Goal: Task Accomplishment & Management: Manage account settings

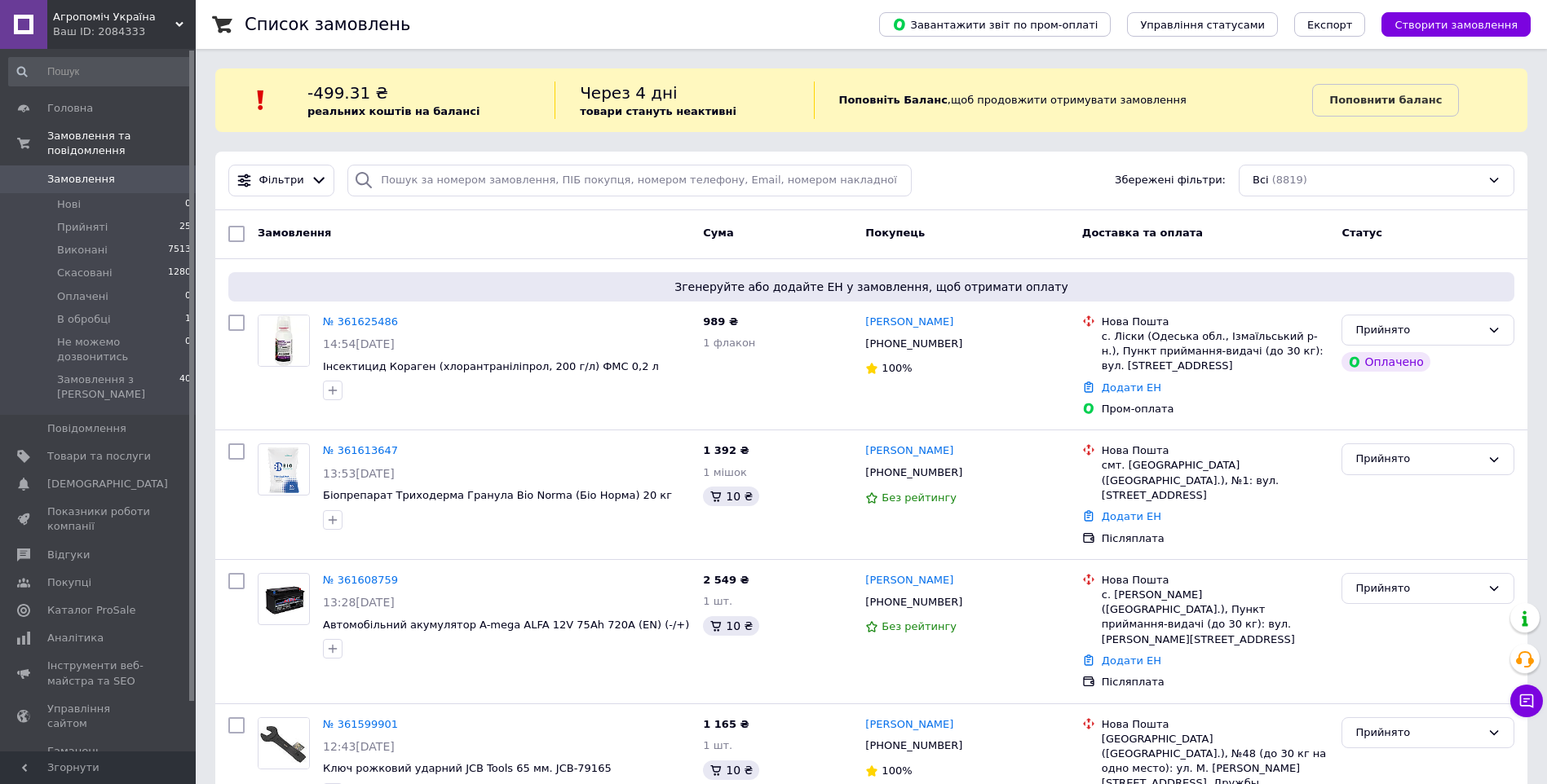
click at [101, 32] on div "Ваш ID: 2084333" at bounding box center [124, 32] width 143 height 15
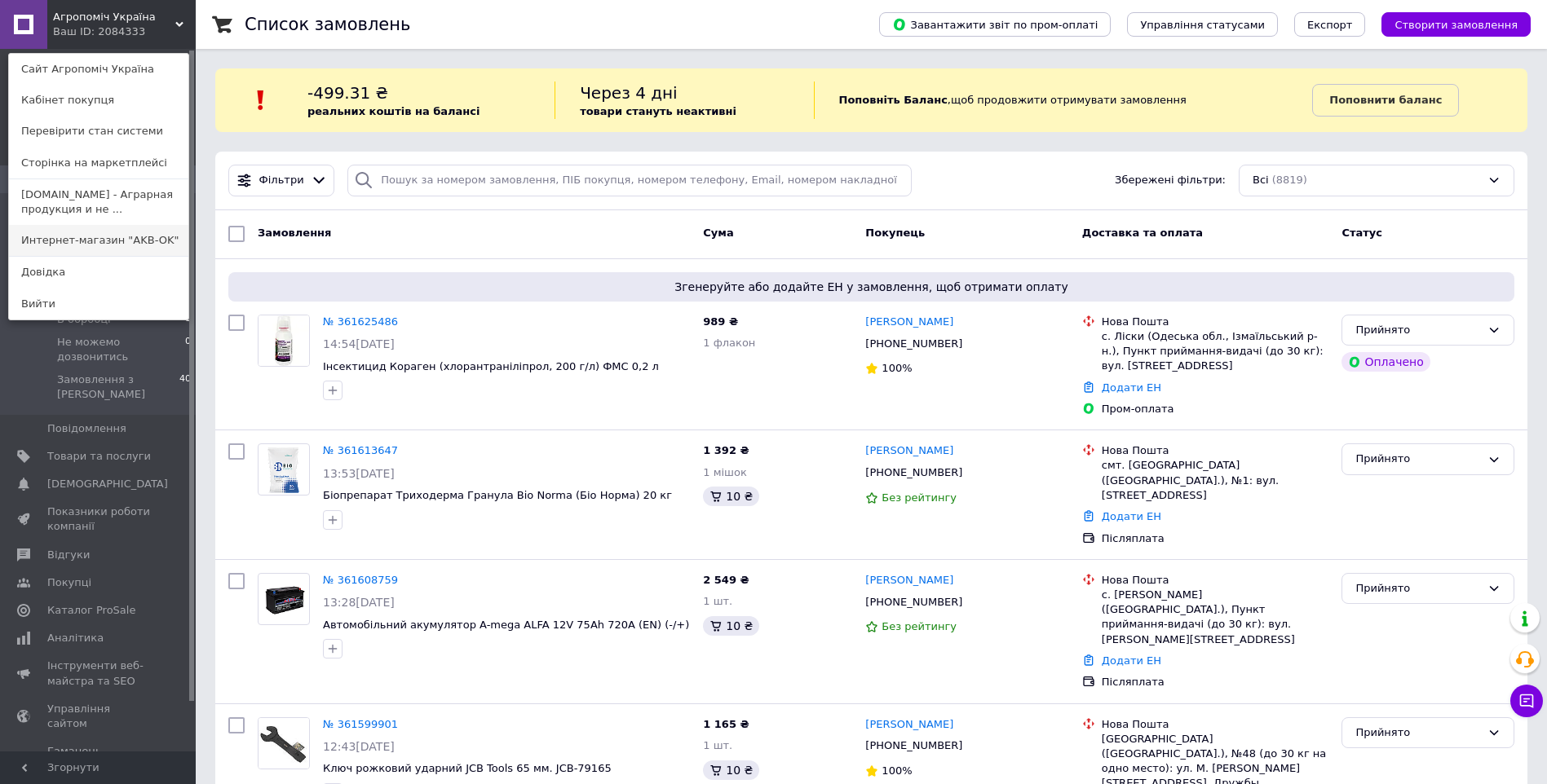
click at [64, 237] on link "Интернет-магазин "AKB-OK"" at bounding box center [99, 239] width 179 height 31
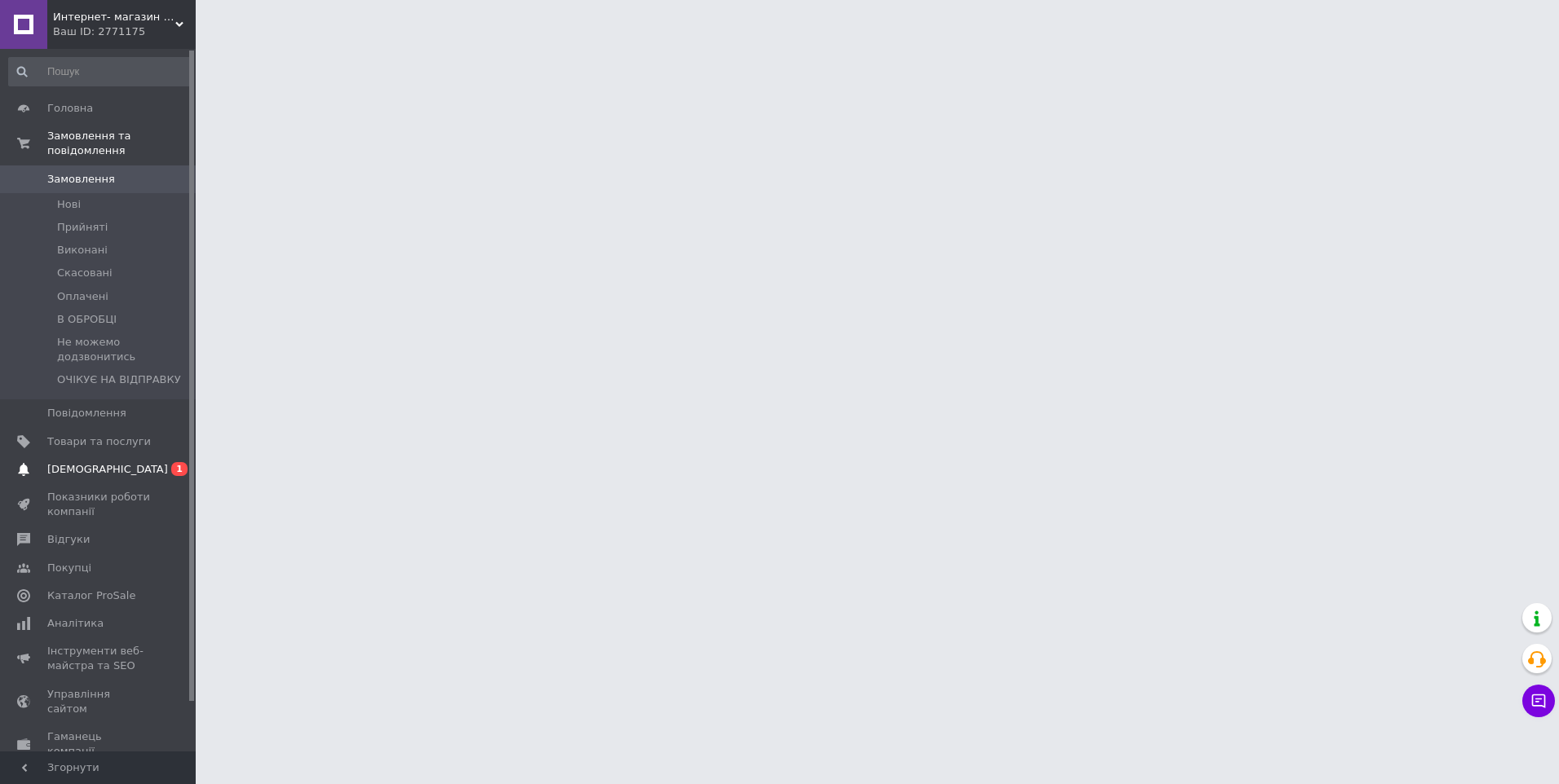
click at [90, 462] on span "[DEMOGRAPHIC_DATA]" at bounding box center [107, 469] width 120 height 15
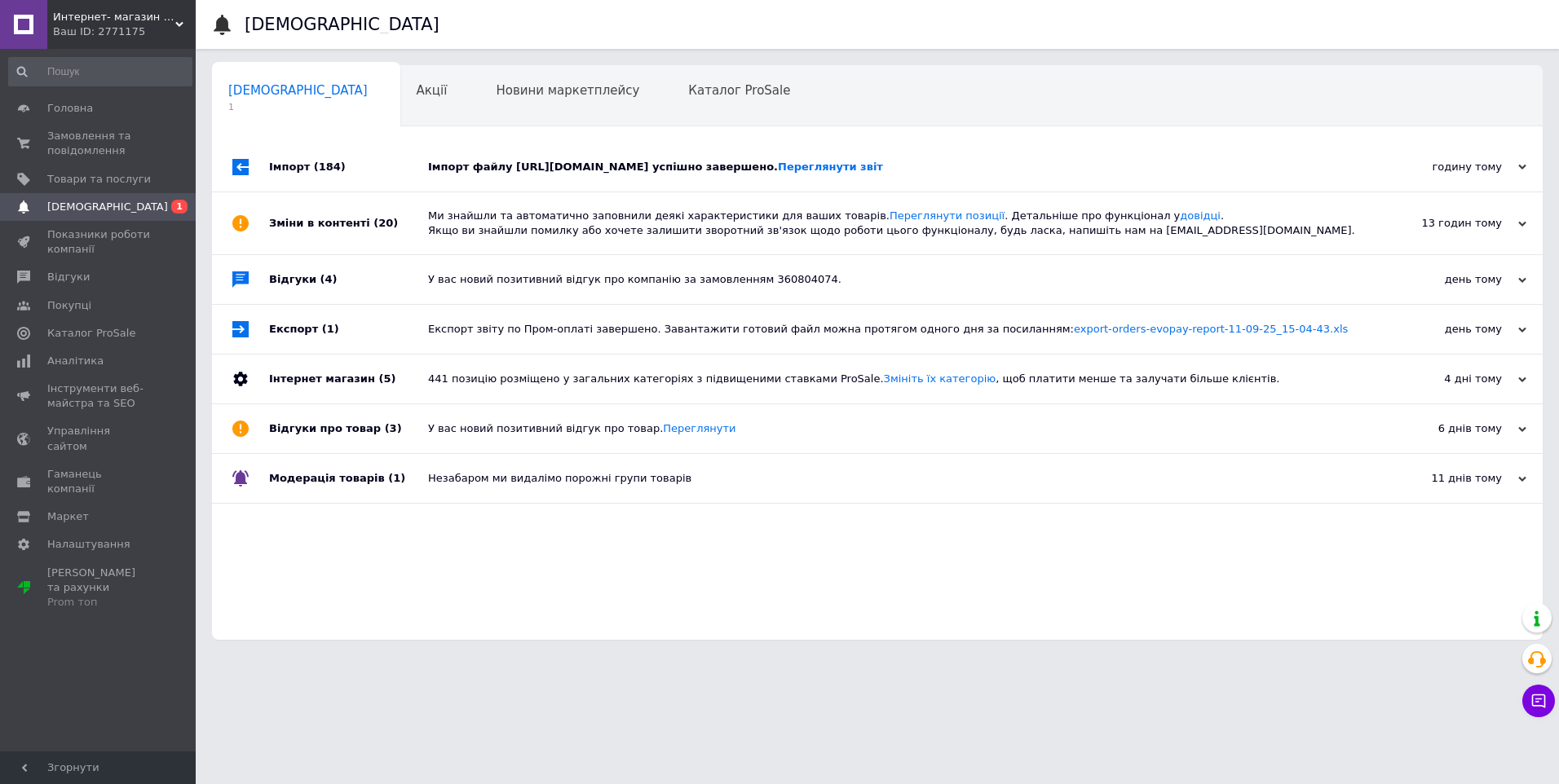
click at [502, 174] on div "Імпорт файлу https://agropomich.com.ua/products_feed.xml?hash_tag=6ab20c0fc5388…" at bounding box center [895, 166] width 935 height 15
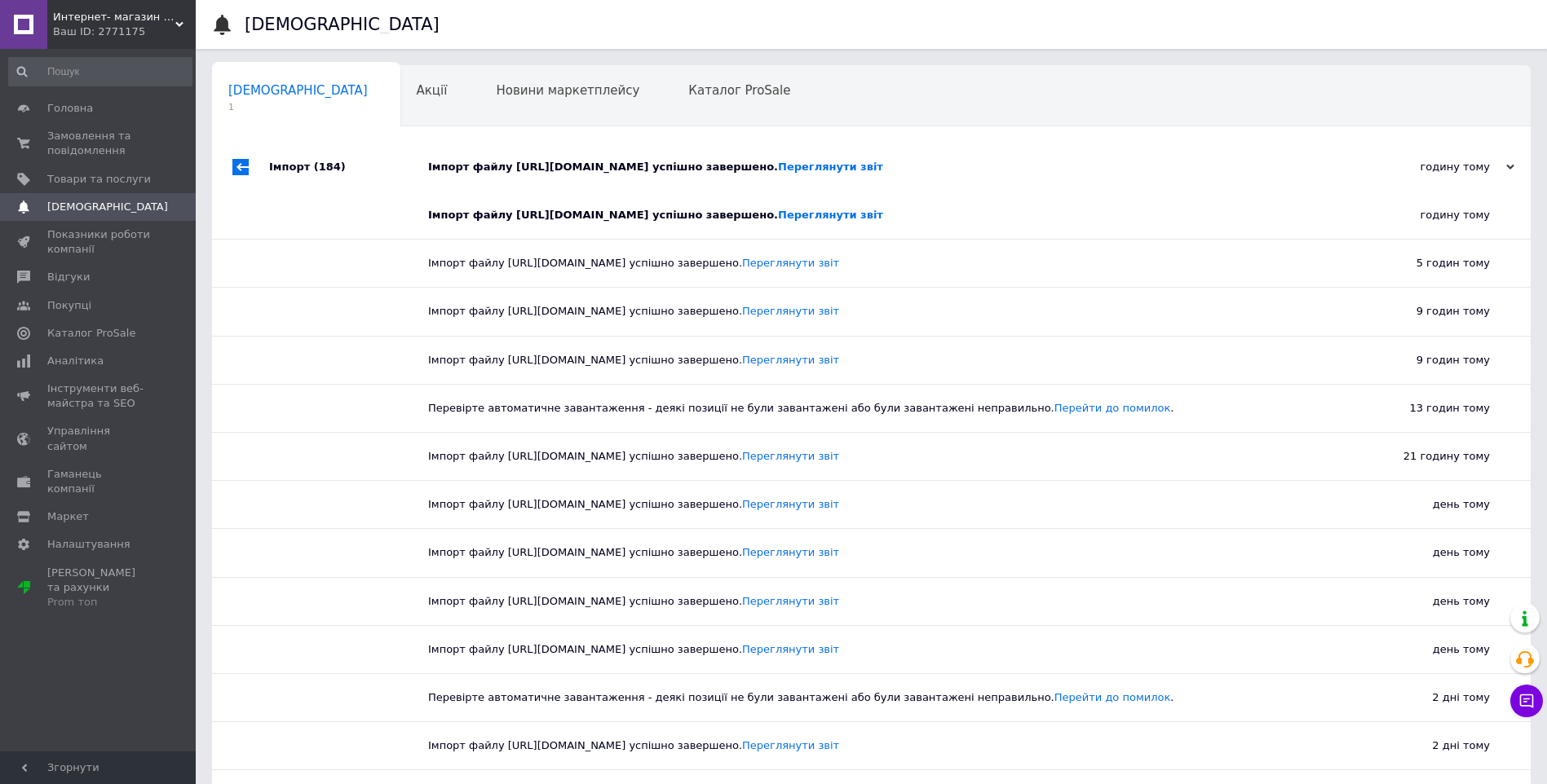
click at [92, 29] on div "Ваш ID: 2771175" at bounding box center [124, 32] width 143 height 15
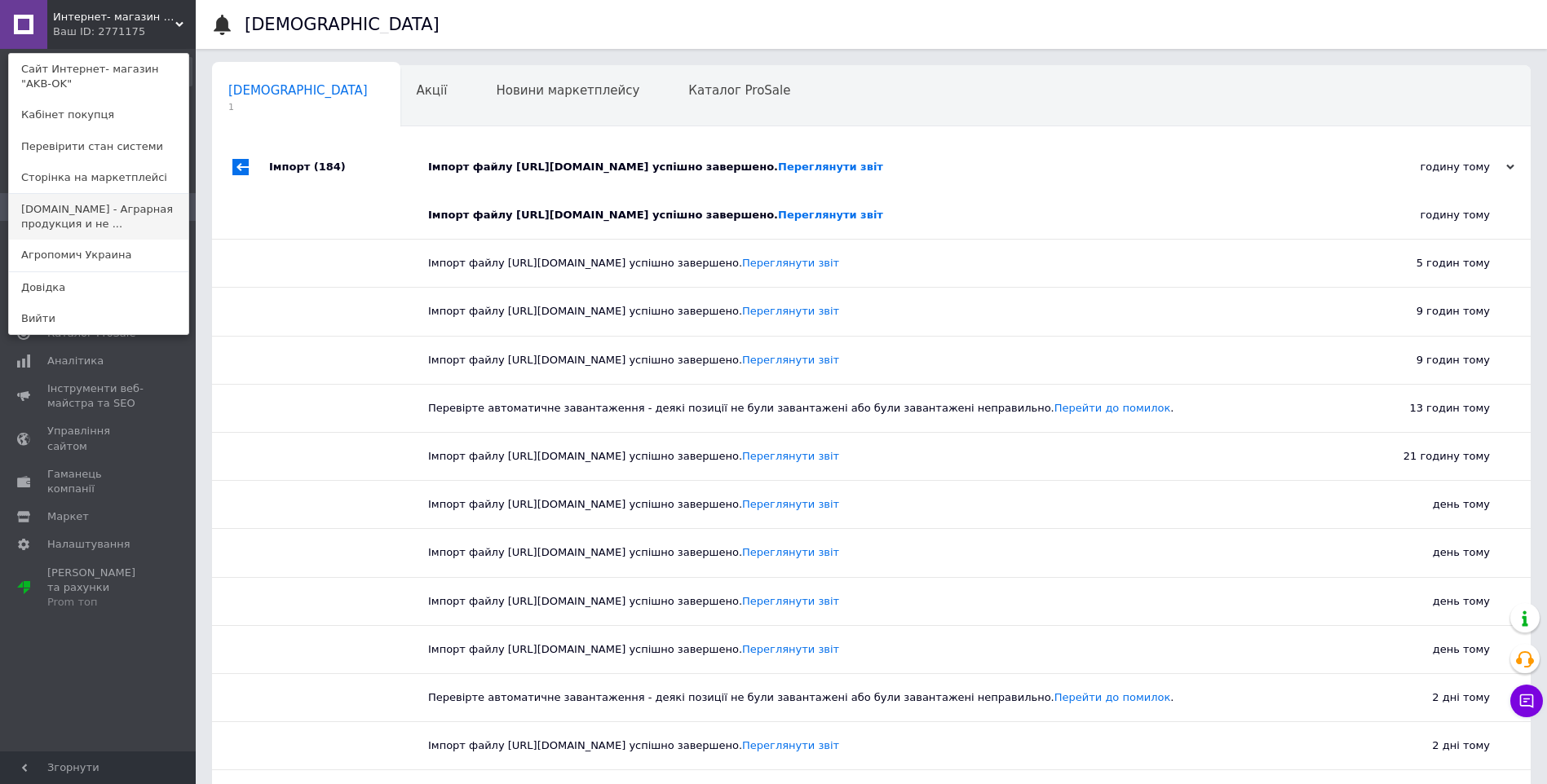
click at [88, 225] on link "[DOMAIN_NAME] - Аграрная продукция и не ..." at bounding box center [99, 217] width 179 height 45
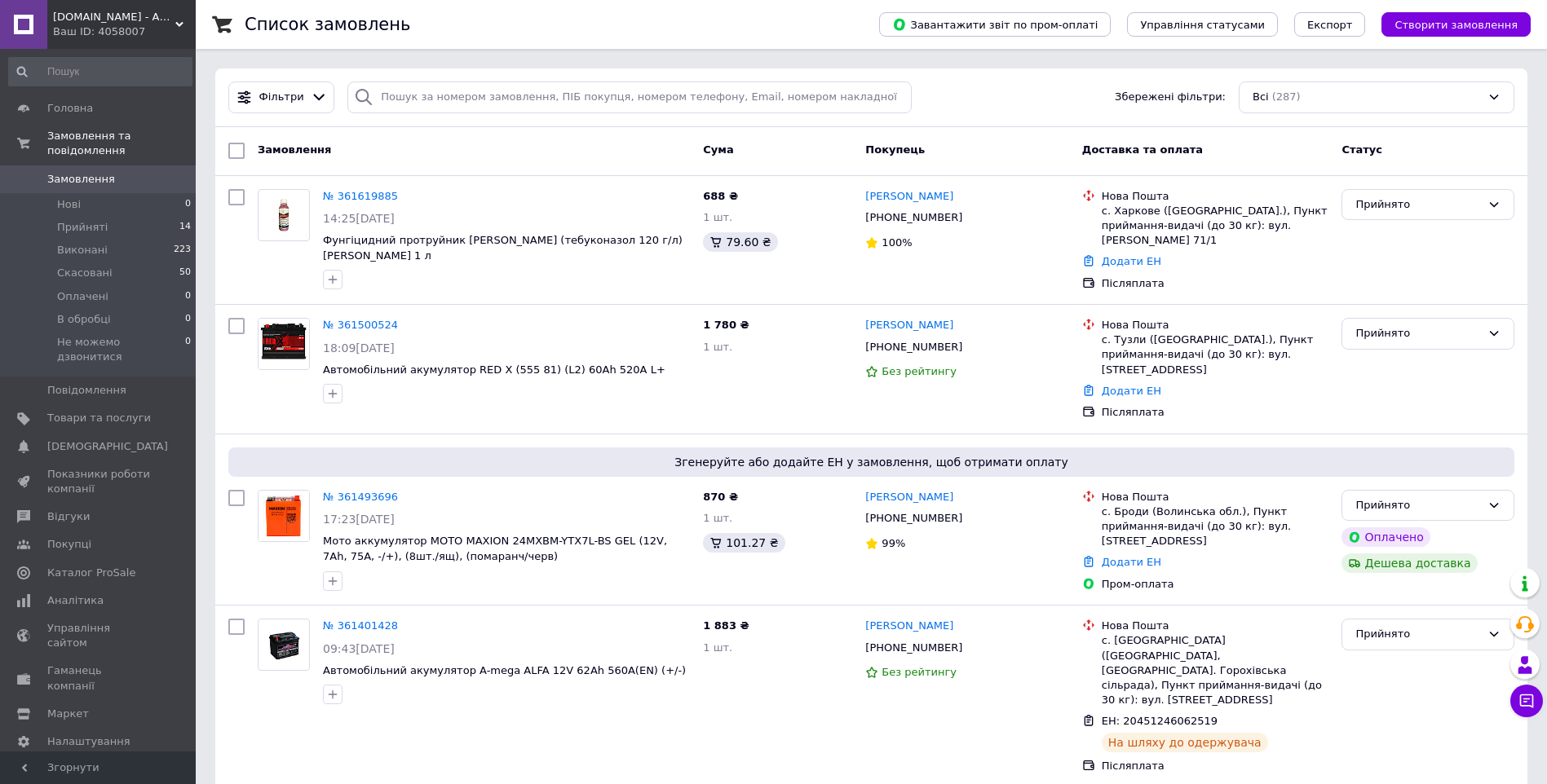
click at [91, 17] on span "Pesticides.ua - Аграрна продукція і не тільки !!!" at bounding box center [114, 17] width 122 height 15
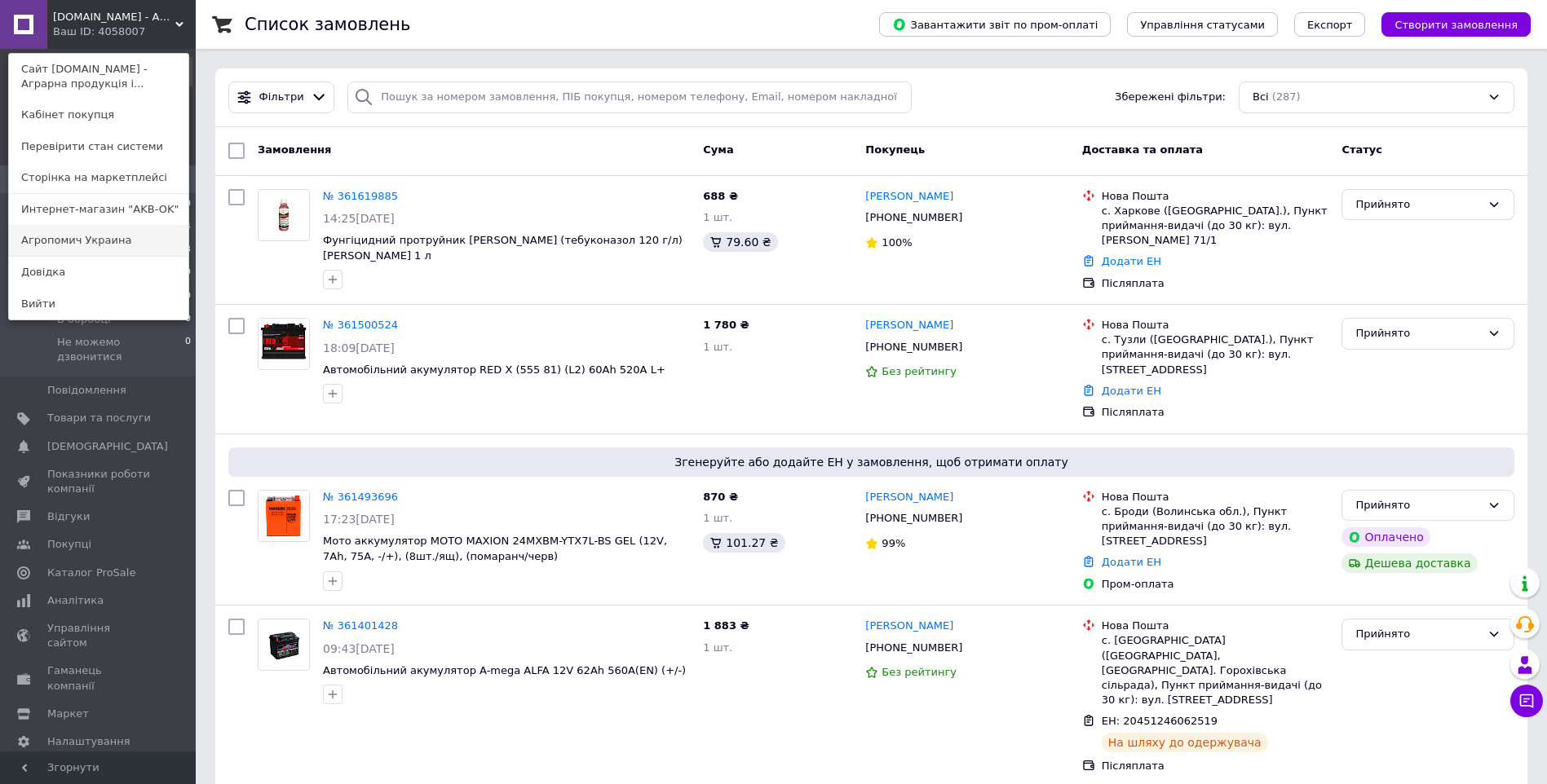
click at [92, 241] on link "Агропомич Украина" at bounding box center [99, 239] width 179 height 31
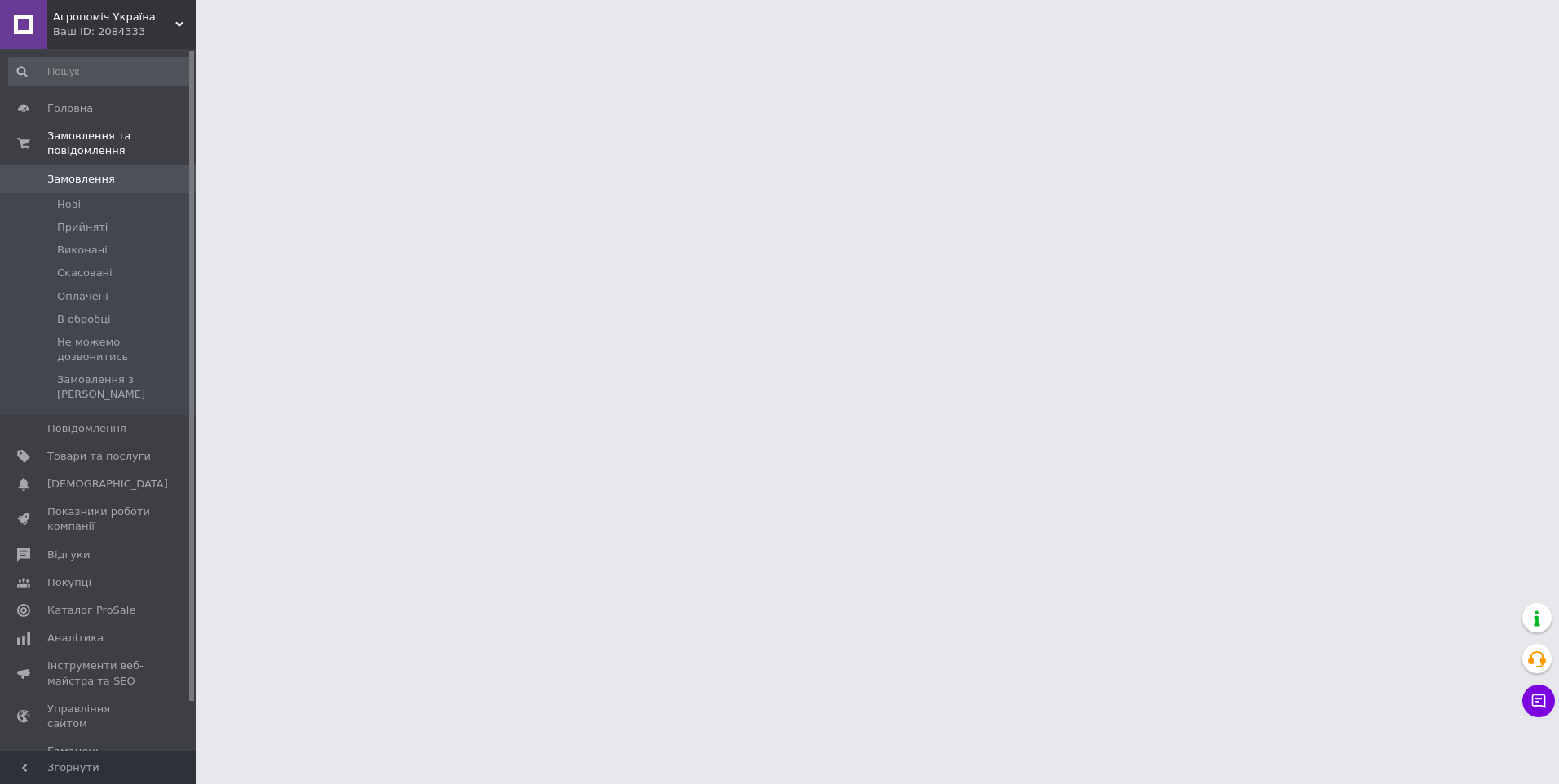
drag, startPoint x: 125, startPoint y: 30, endPoint x: 89, endPoint y: 167, distance: 141.7
click at [125, 30] on div "Ваш ID: 2084333" at bounding box center [124, 32] width 143 height 15
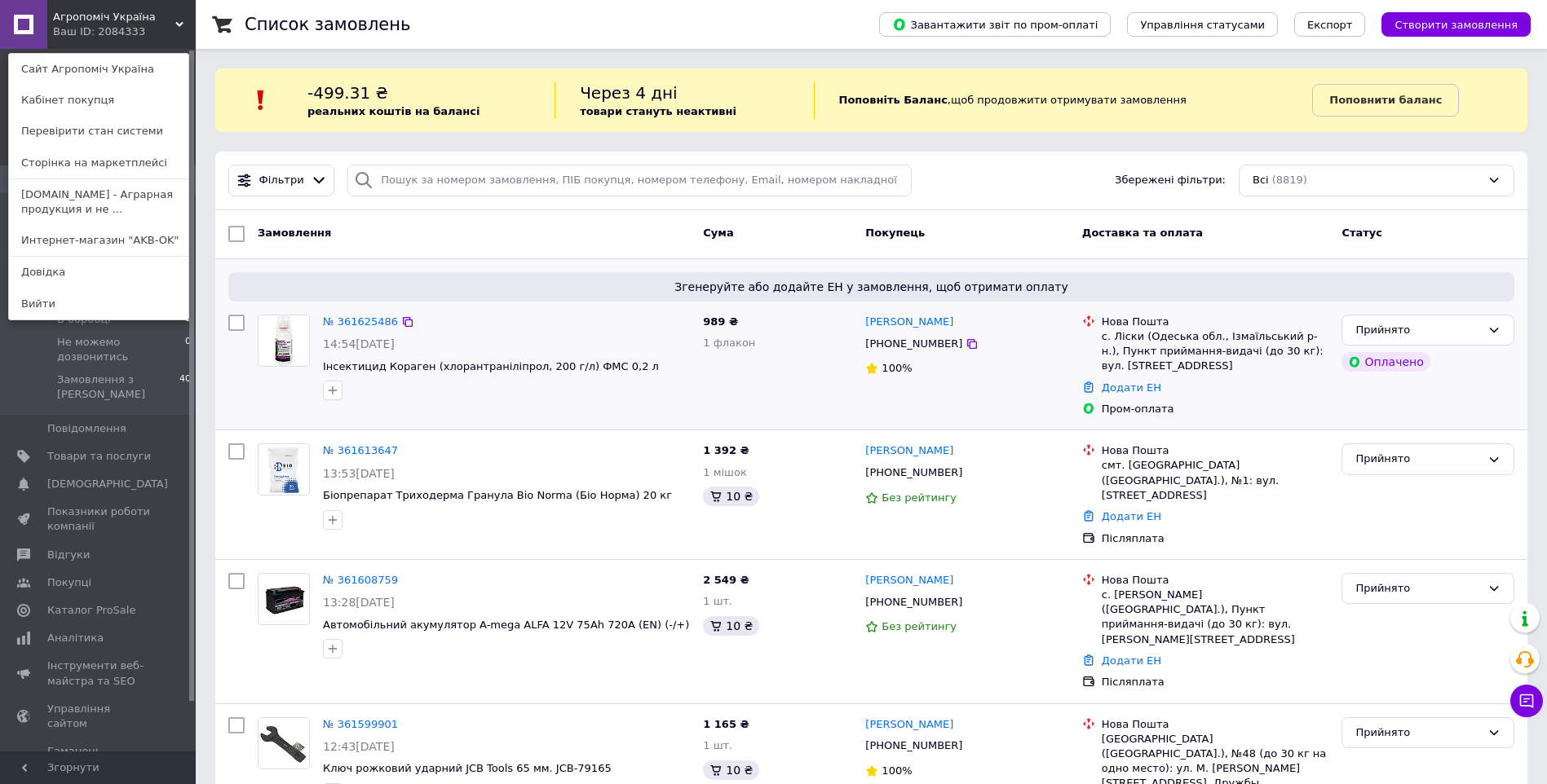
click at [830, 418] on div "989 ₴ 1 флакон" at bounding box center [777, 365] width 163 height 115
click at [793, 418] on div "989 ₴ 1 флакон" at bounding box center [777, 365] width 163 height 115
click at [77, 35] on div "Ваш ID: 2084333" at bounding box center [88, 32] width 69 height 15
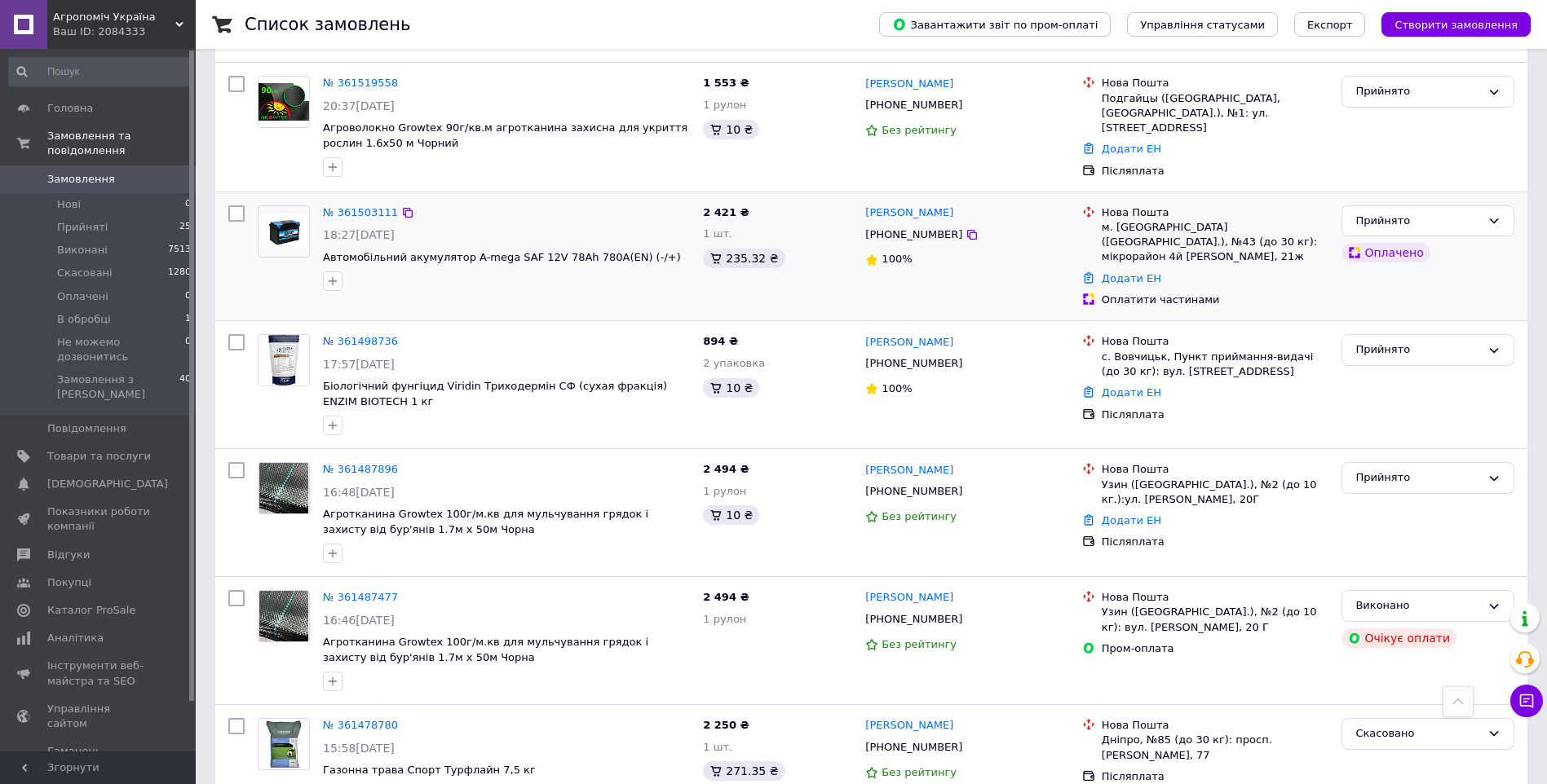
scroll to position [1467, 0]
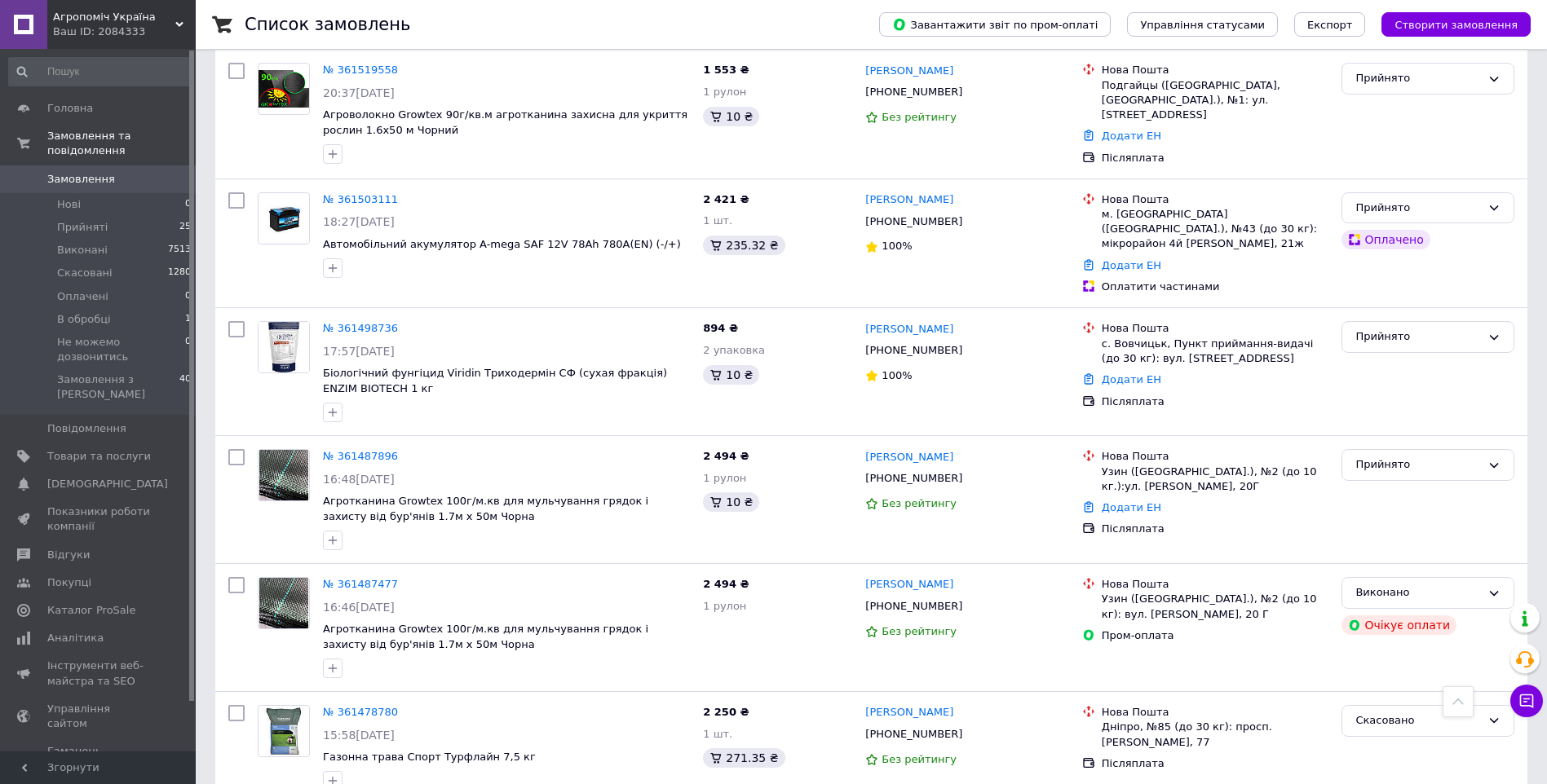
click at [81, 27] on div "Ваш ID: 2084333" at bounding box center [124, 32] width 143 height 15
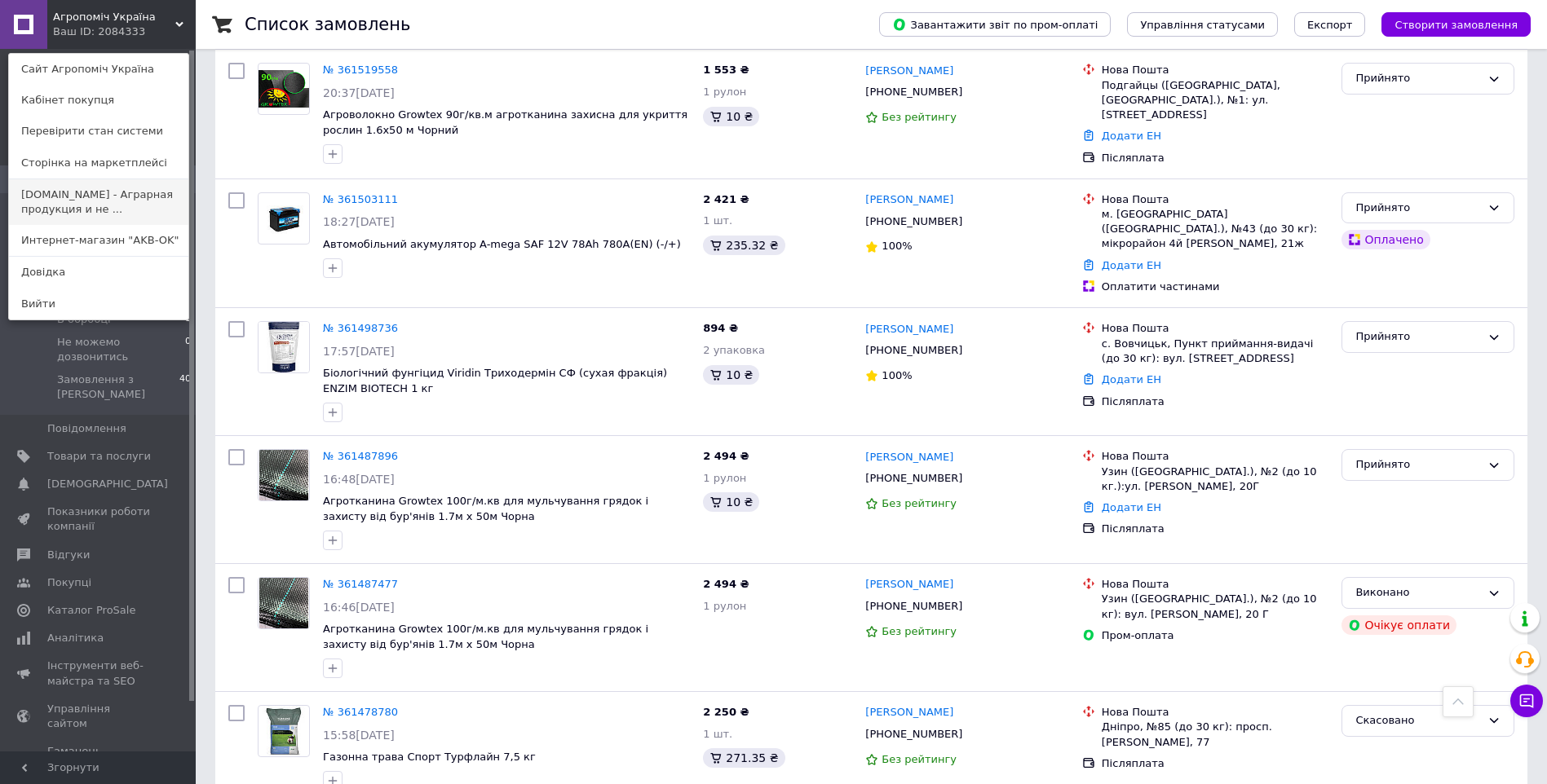
click at [77, 205] on link "[DOMAIN_NAME] - Аграрная продукция и не ..." at bounding box center [99, 202] width 179 height 45
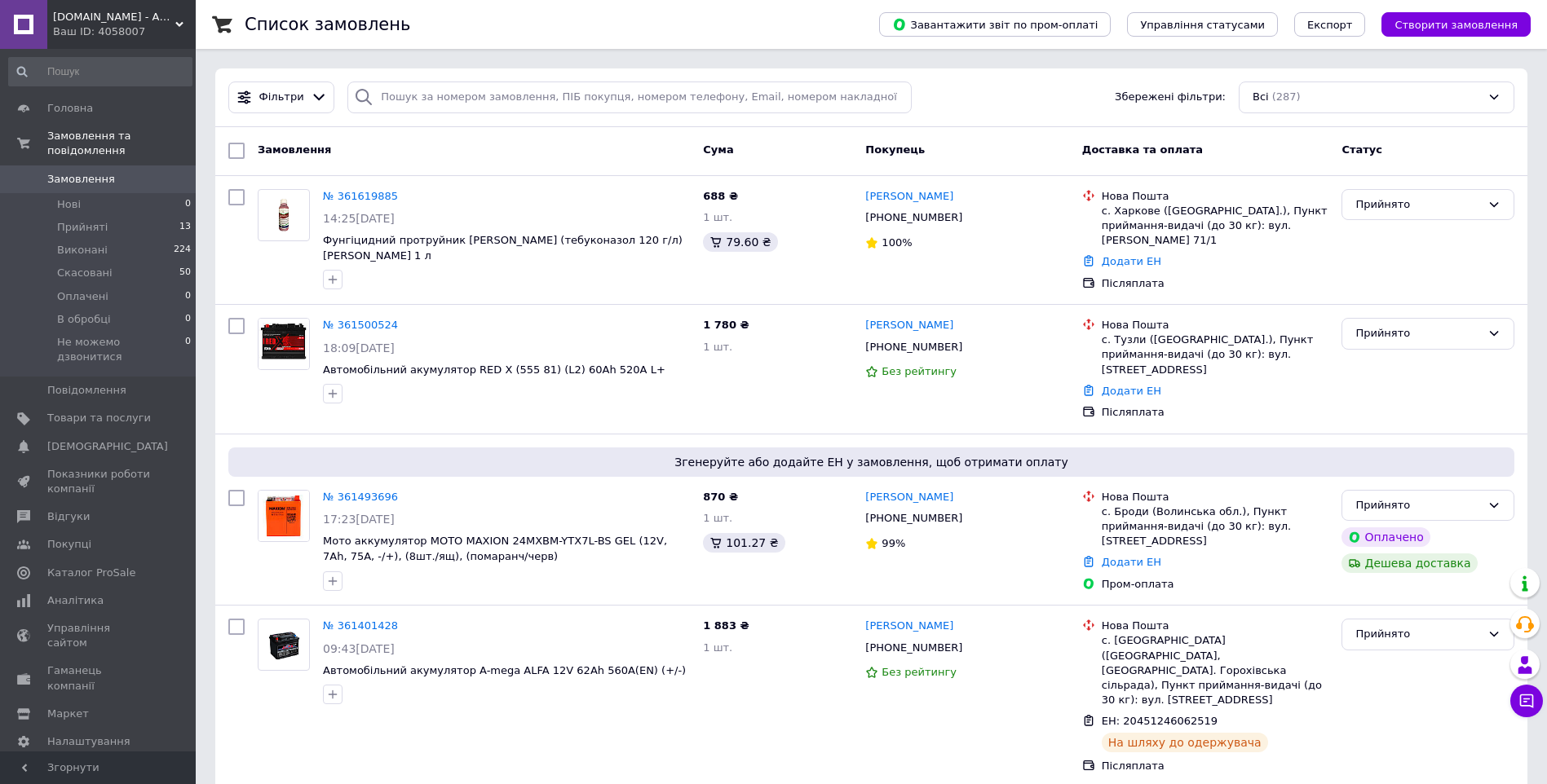
drag, startPoint x: 73, startPoint y: 26, endPoint x: 73, endPoint y: 54, distance: 28.0
click at [73, 25] on div "Ваш ID: 4058007" at bounding box center [124, 32] width 143 height 15
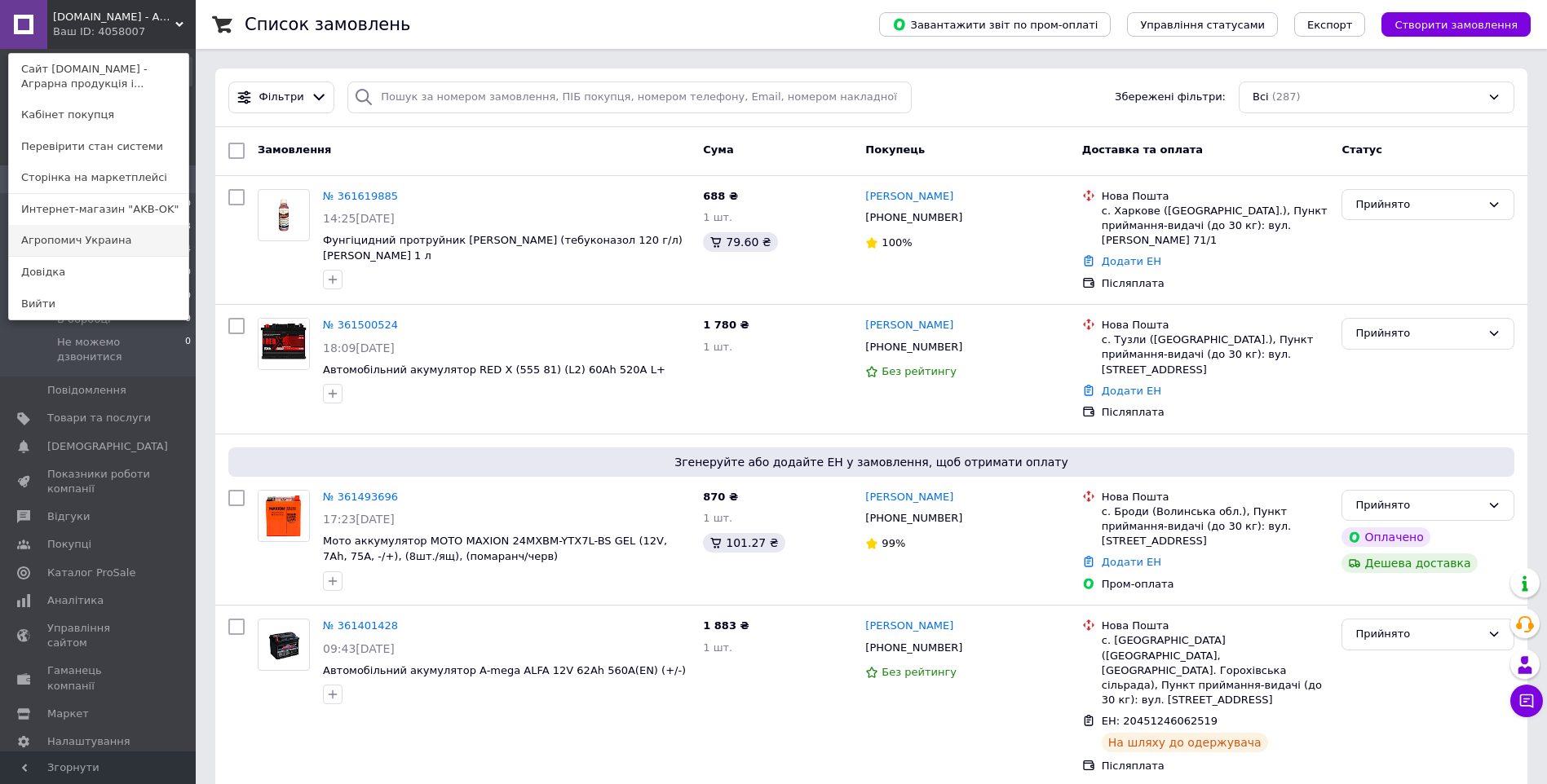
click at [94, 234] on link "Агропомич Украина" at bounding box center [99, 239] width 179 height 31
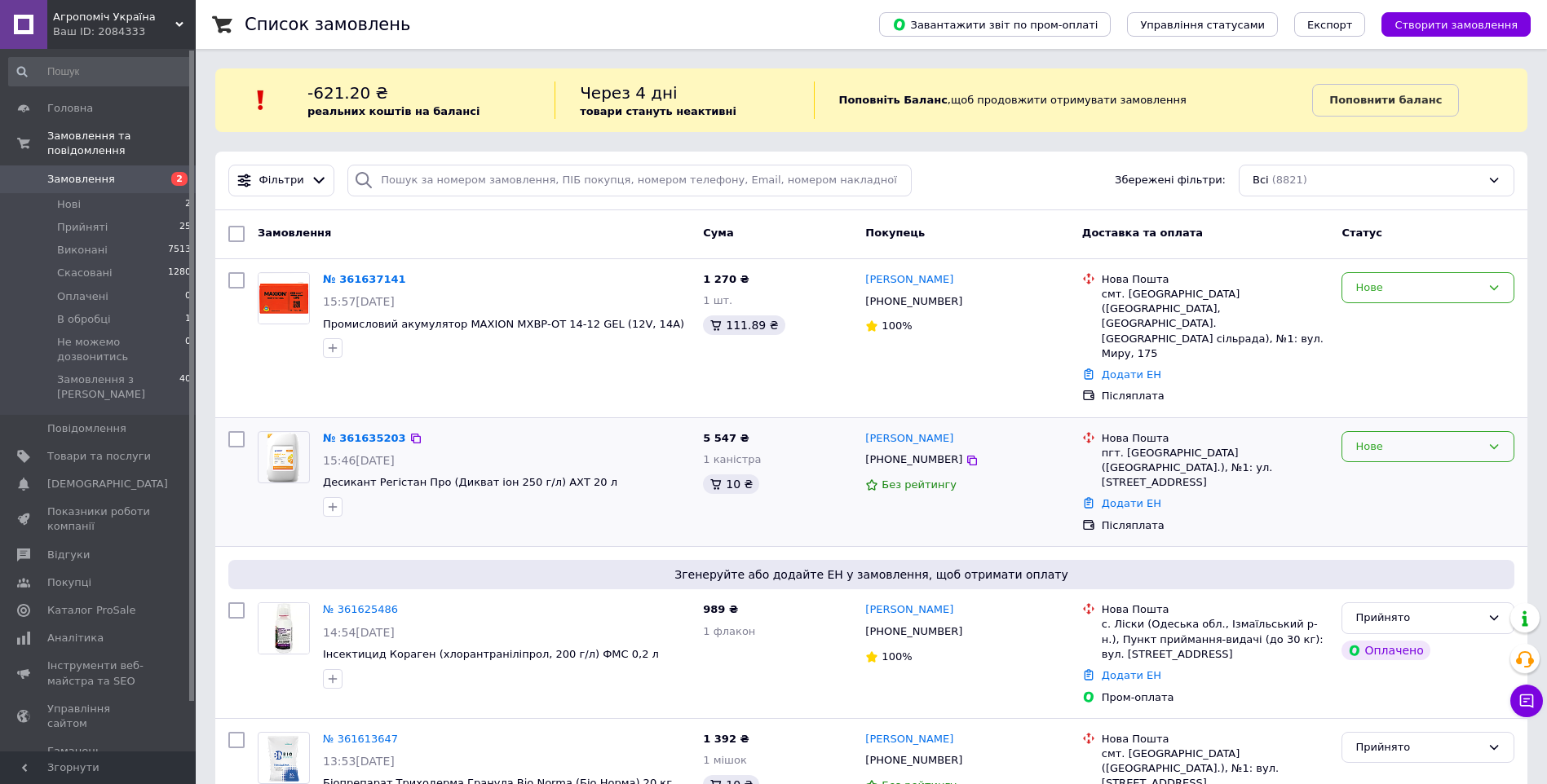
click at [1399, 438] on div "Нове" at bounding box center [1417, 446] width 125 height 17
drag, startPoint x: 986, startPoint y: 389, endPoint x: 1300, endPoint y: 417, distance: 315.2
click at [986, 418] on div "№ 361635203 15:46, 12.09.2025 Десикант Регістан Про (Дикват іон 250 г/л) АХТ 20…" at bounding box center [870, 482] width 1312 height 129
click at [357, 278] on link "№ 361637141" at bounding box center [365, 279] width 83 height 12
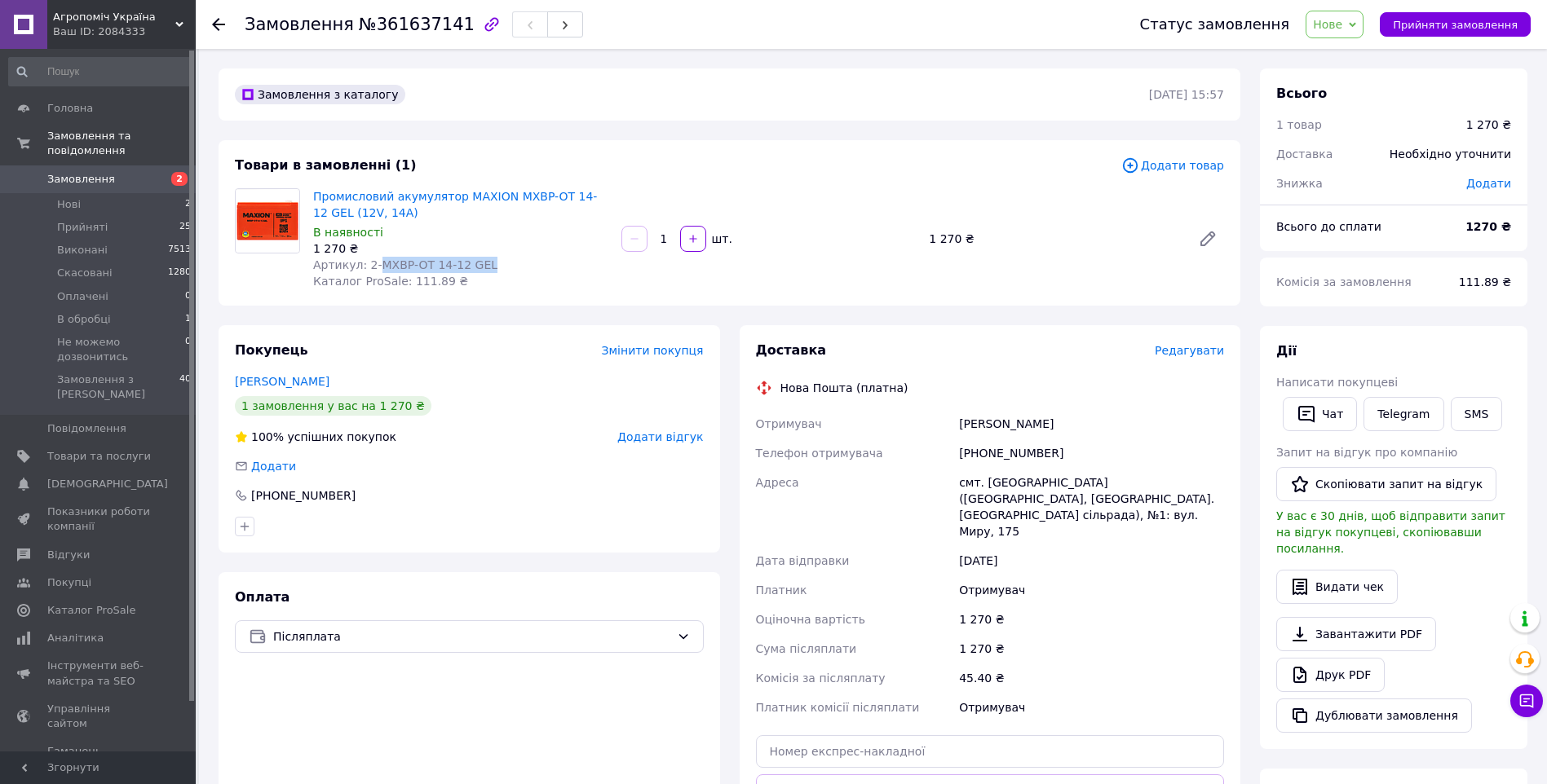
drag, startPoint x: 487, startPoint y: 263, endPoint x: 374, endPoint y: 261, distance: 113.0
click at [374, 261] on div "Артикул: 2-MXBP-OT 14-12 GEL" at bounding box center [461, 265] width 296 height 17
copy span "MXBP-OT 14-12 GEL"
drag, startPoint x: 1057, startPoint y: 446, endPoint x: 971, endPoint y: 455, distance: 86.5
click at [968, 454] on div "+380684678690" at bounding box center [1092, 453] width 272 height 30
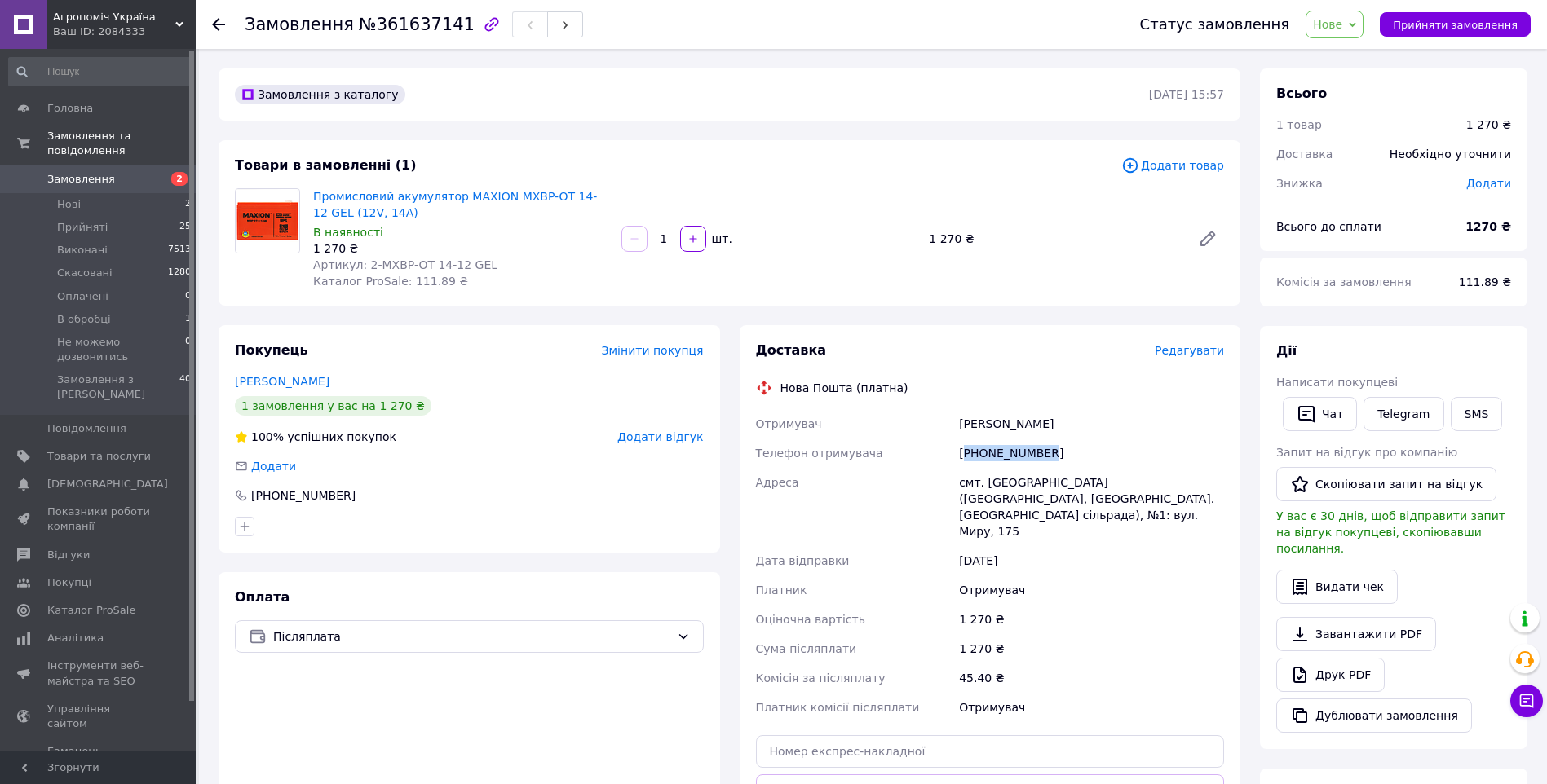
copy div "380684678690"
click at [1342, 31] on span "Нове" at bounding box center [1327, 24] width 30 height 13
click at [1353, 147] on li "В обробці" at bounding box center [1382, 155] width 154 height 25
drag, startPoint x: 378, startPoint y: 209, endPoint x: 313, endPoint y: 192, distance: 67.2
click at [313, 192] on span "Промисловий акумулятор MAXION MXBP-OT 14-12 GEL (12V, 14А)" at bounding box center [461, 204] width 296 height 33
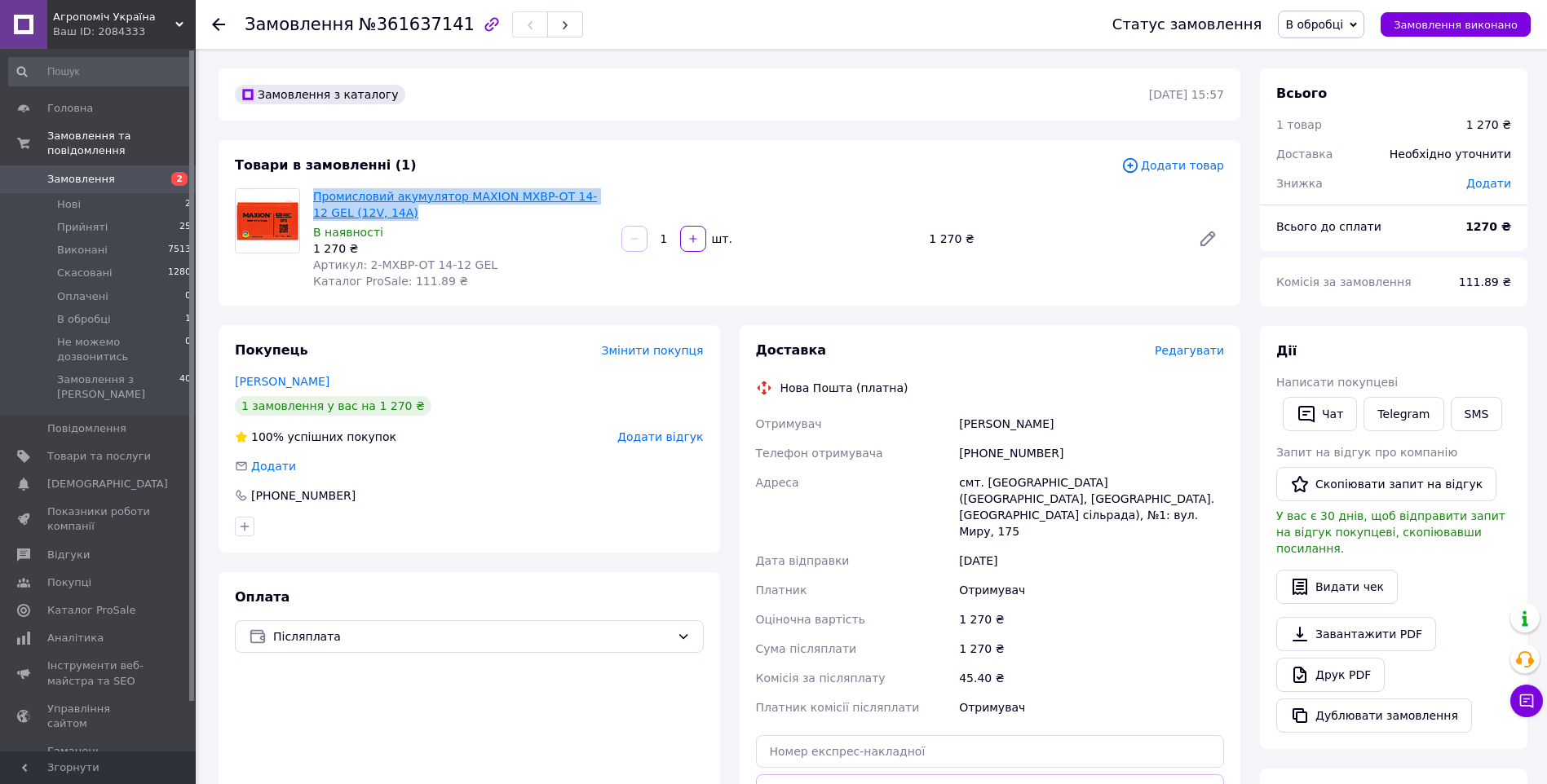
copy link "Промисловий акумулятор MAXION MXBP-OT 14-12 GEL (12V, 14А)"
click at [1316, 25] on span "В обробці" at bounding box center [1313, 24] width 58 height 13
click at [1336, 54] on li "Прийнято" at bounding box center [1355, 57] width 154 height 25
click at [103, 172] on span "Замовлення" at bounding box center [81, 179] width 68 height 15
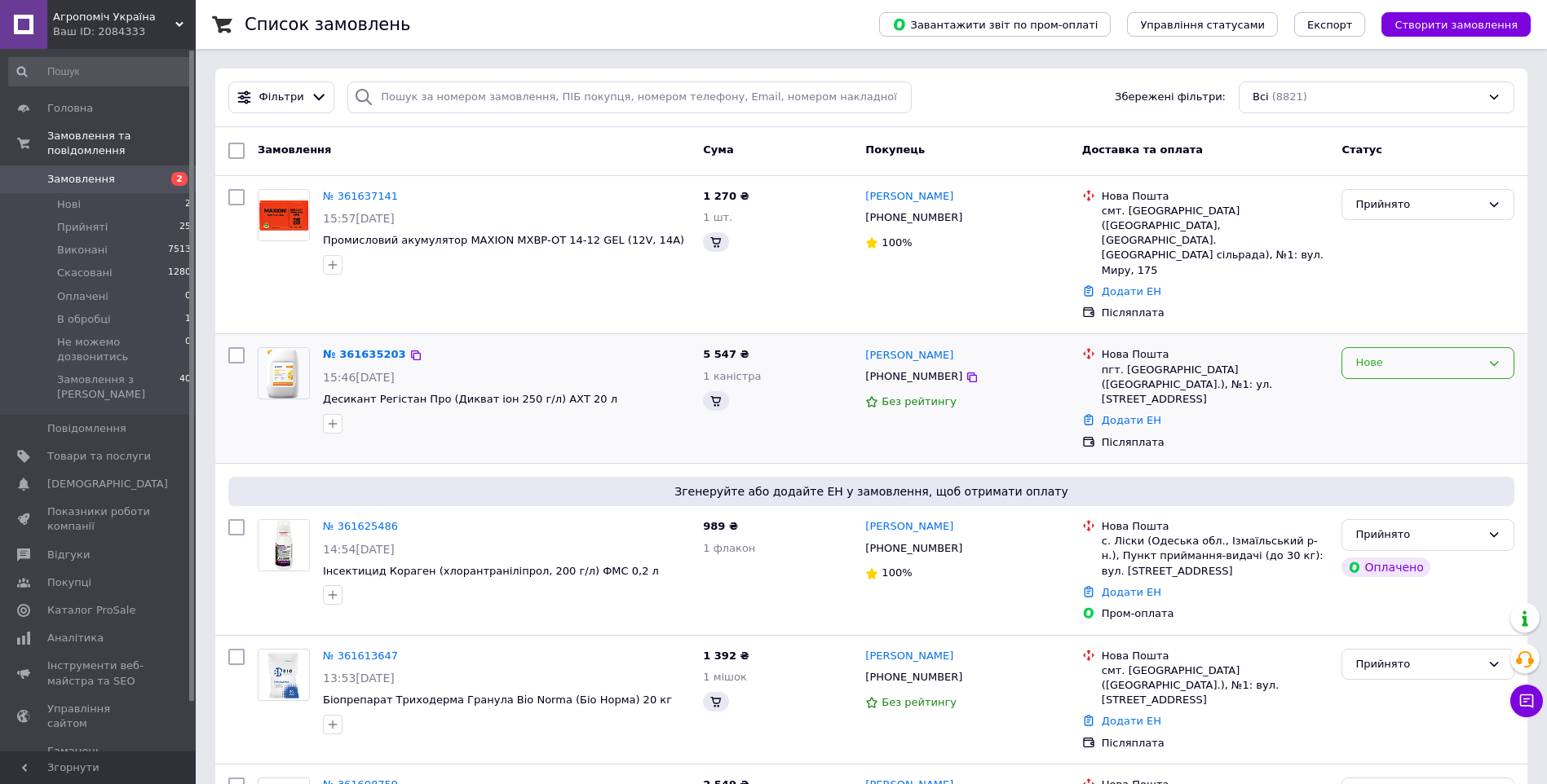
click at [1378, 355] on div "Нове" at bounding box center [1417, 362] width 125 height 17
click at [1391, 501] on li "В обробці" at bounding box center [1428, 516] width 171 height 31
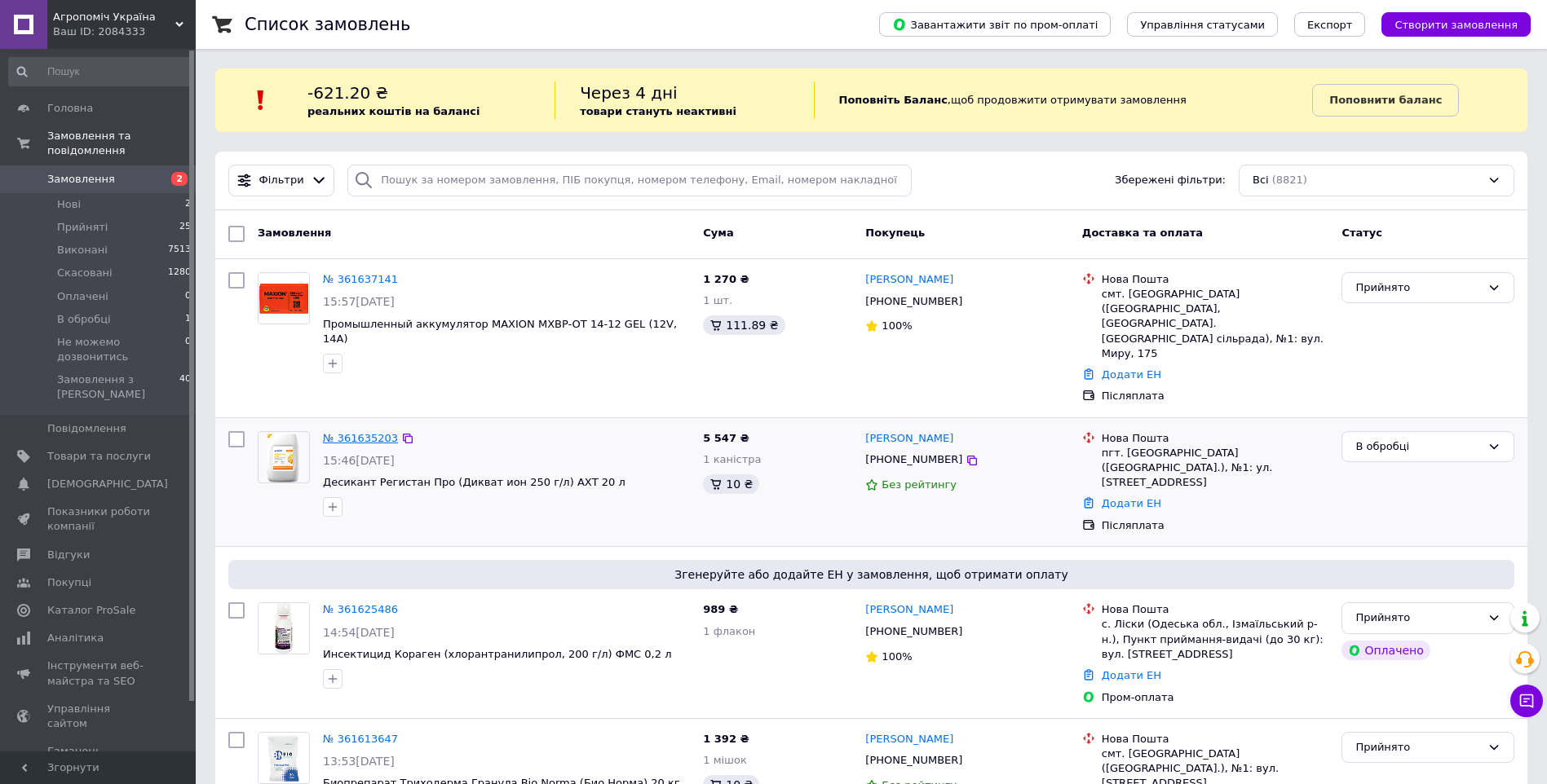
click at [348, 432] on link "№ 361635203" at bounding box center [361, 438] width 75 height 12
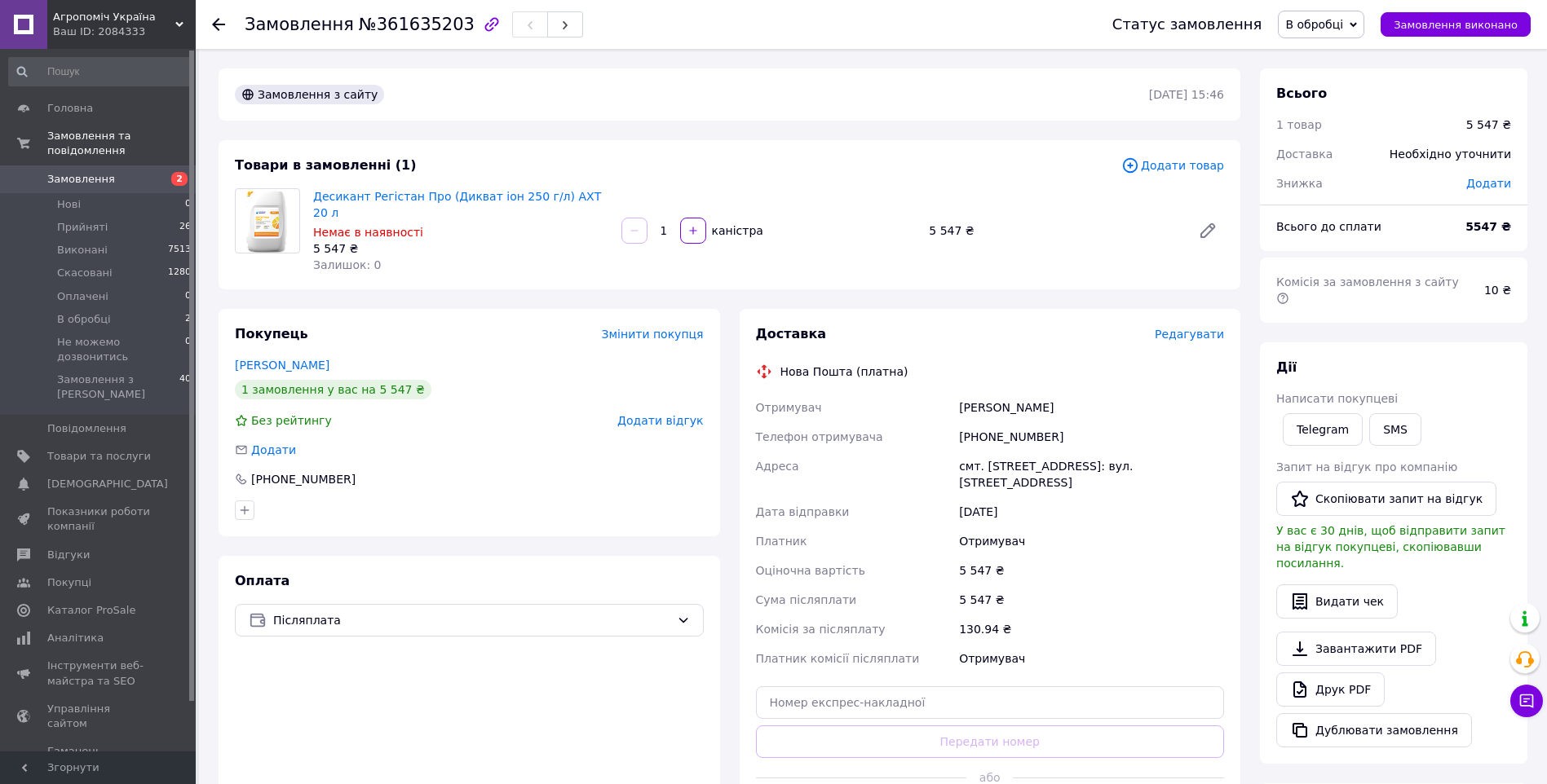
click at [90, 172] on span "Замовлення" at bounding box center [81, 179] width 68 height 15
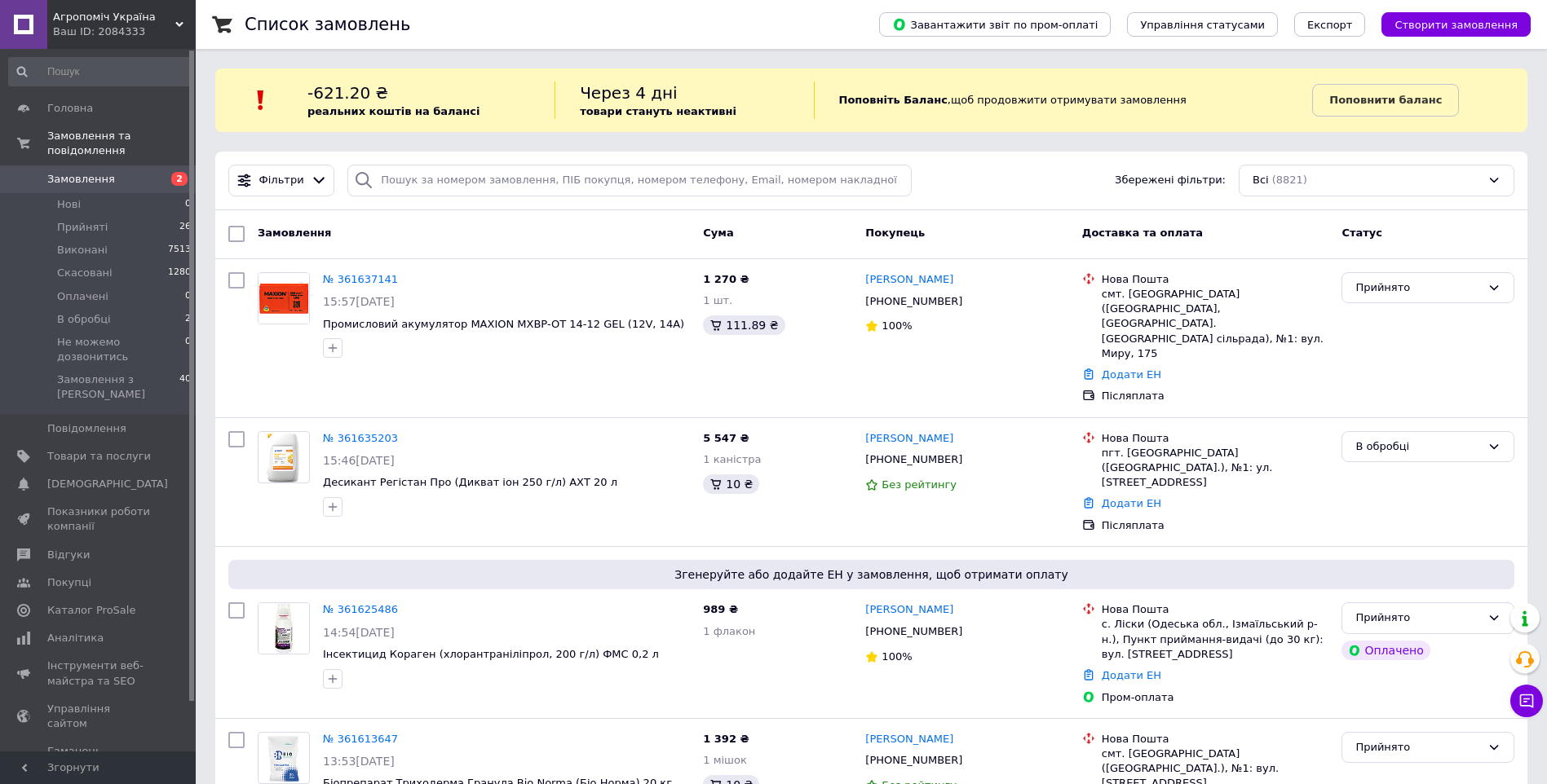
click at [355, 194] on div at bounding box center [363, 180] width 33 height 32
click at [367, 280] on link "№ 361637141" at bounding box center [361, 279] width 75 height 12
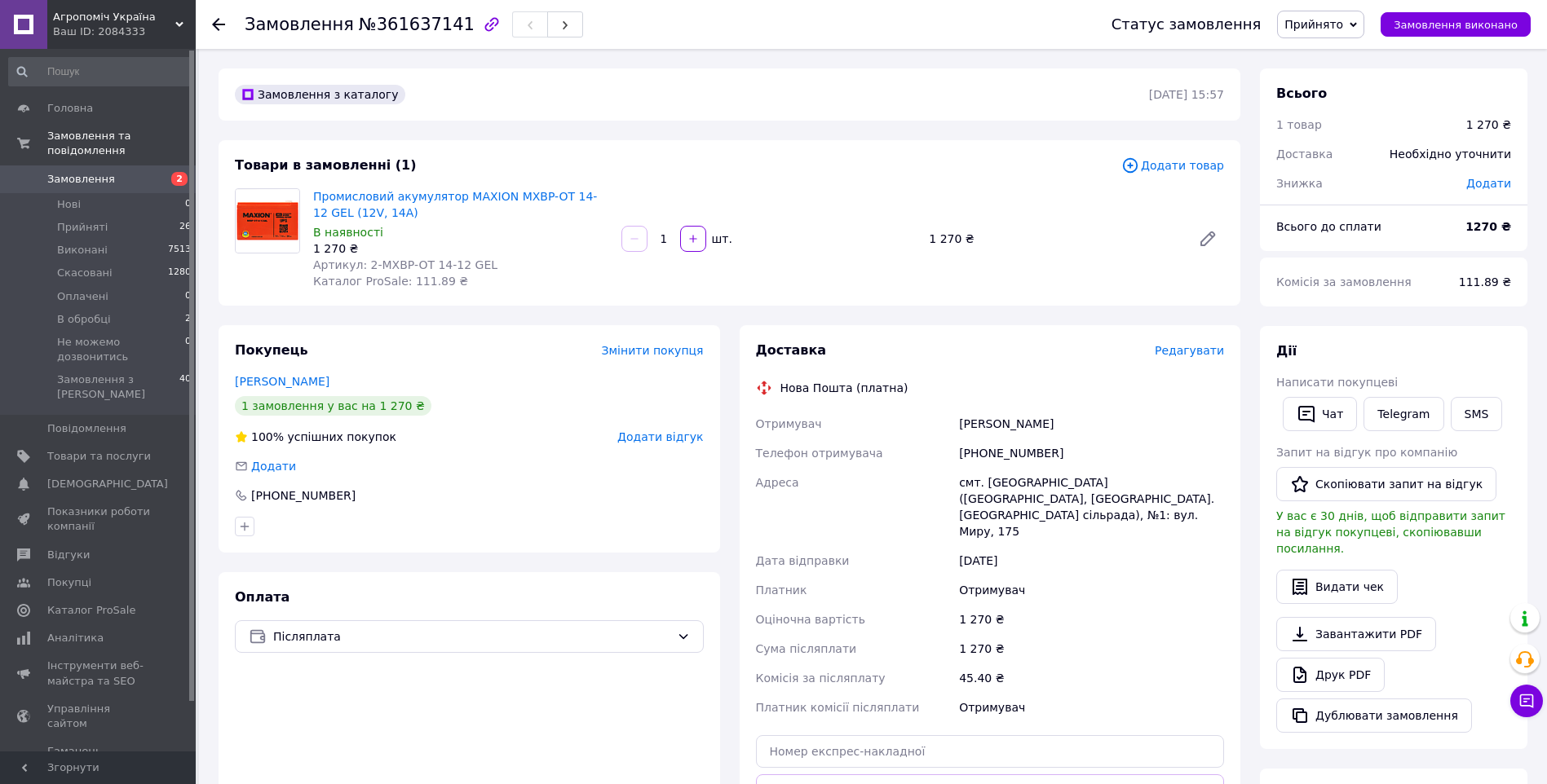
drag, startPoint x: 1061, startPoint y: 420, endPoint x: 972, endPoint y: 424, distance: 89.1
click at [959, 425] on div "Шевельов Виктор" at bounding box center [1092, 424] width 272 height 30
copy div "Шевельов Виктор"
drag, startPoint x: 1058, startPoint y: 452, endPoint x: 966, endPoint y: 454, distance: 92.0
click at [966, 454] on div "[PHONE_NUMBER]" at bounding box center [1092, 453] width 272 height 30
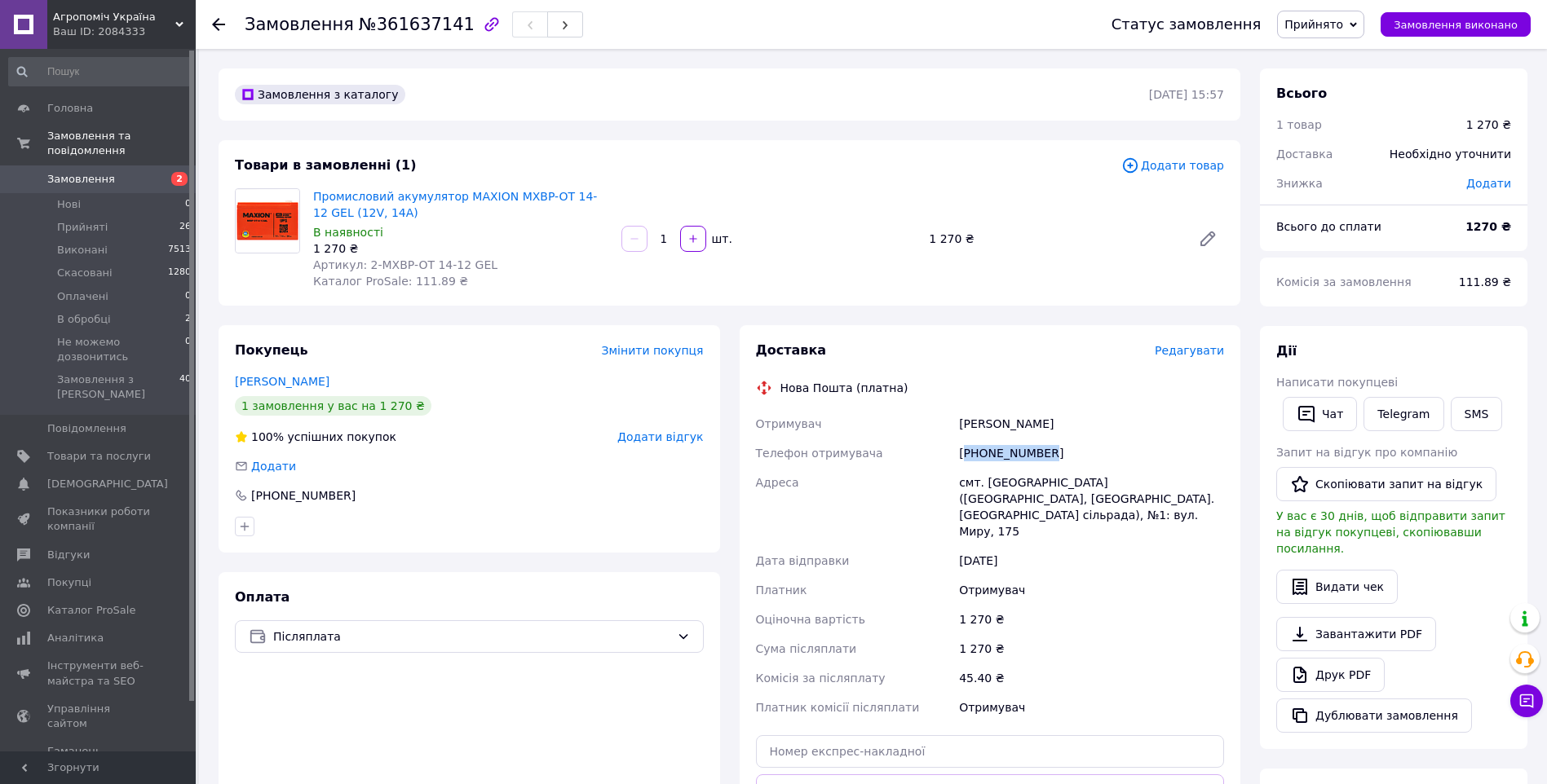
copy div "380684678690"
drag, startPoint x: 1068, startPoint y: 489, endPoint x: 1197, endPoint y: 498, distance: 129.3
click at [1197, 498] on div "Отримувач Шевельов Виктор Телефон отримувача +380684678690 Адреса смт. Казанка …" at bounding box center [990, 565] width 475 height 313
copy div "Адреса смт. Казанка (Миколаївська обл., Баштанський р-н. Казанківська сільрада)…"
drag, startPoint x: 494, startPoint y: 261, endPoint x: 375, endPoint y: 262, distance: 119.0
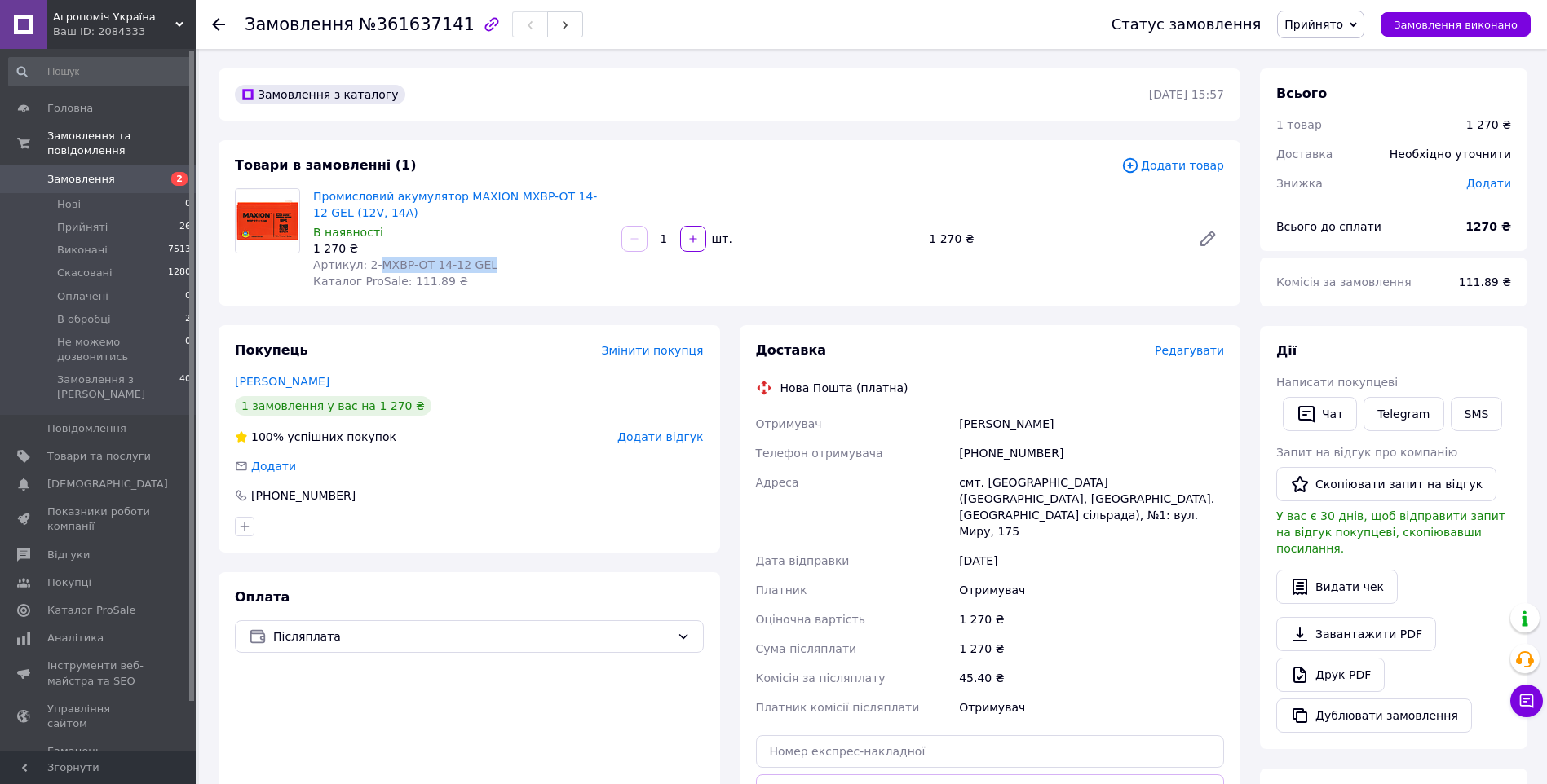
click at [375, 262] on div "Артикул: 2-MXBP-OT 14-12 GEL" at bounding box center [461, 265] width 296 height 17
copy span "MXBP-OT 14-12 GEL"
drag, startPoint x: 373, startPoint y: 208, endPoint x: 313, endPoint y: 196, distance: 61.2
click at [313, 196] on span "Промисловий акумулятор MAXION MXBP-OT 14-12 GEL (12V, 14А)" at bounding box center [461, 204] width 296 height 33
copy link "Промисловий акумулятор MAXION MXBP-OT 14-12 GEL (12V, 14А)"
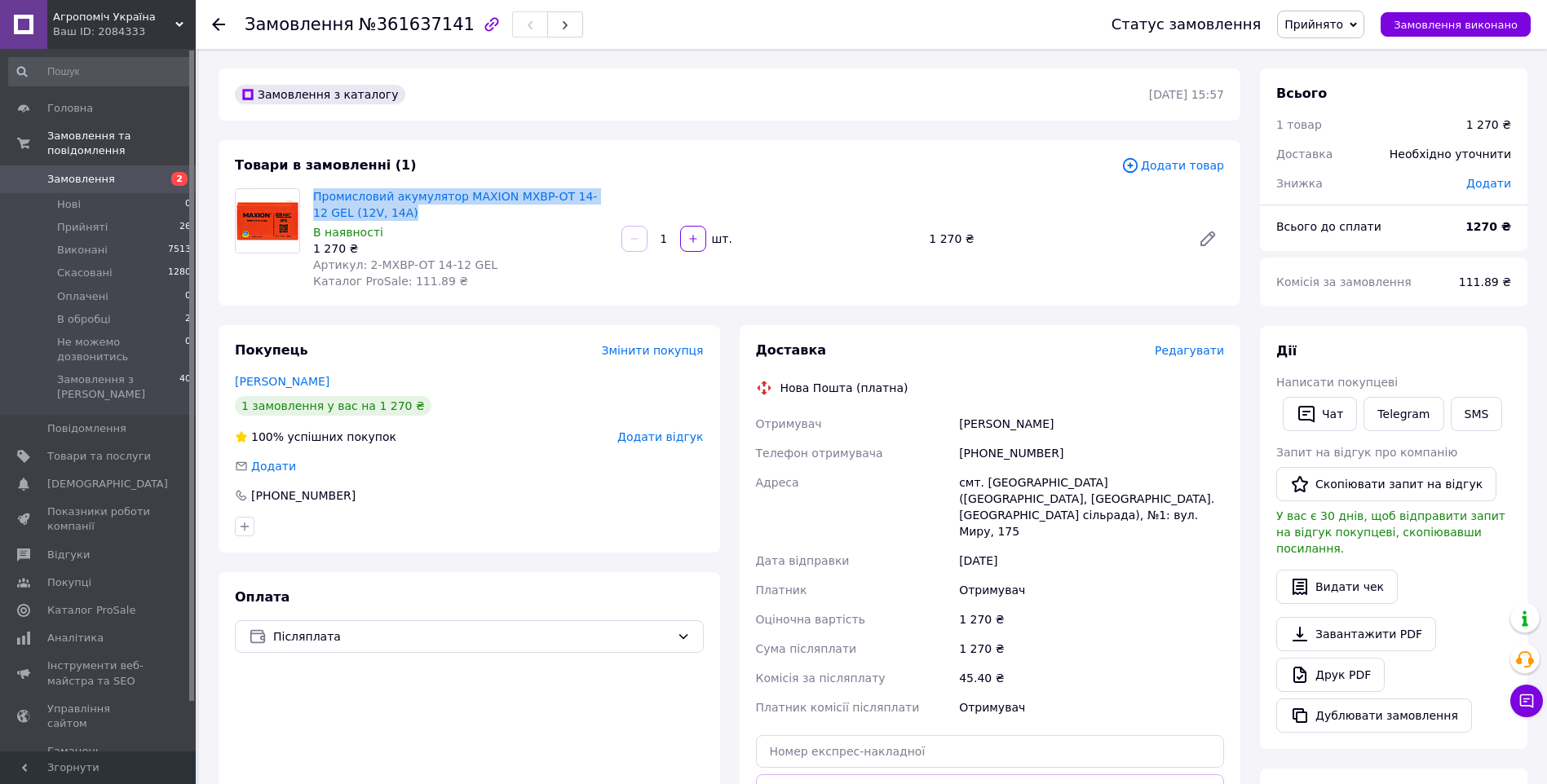
click at [103, 172] on span "Замовлення" at bounding box center [81, 179] width 68 height 15
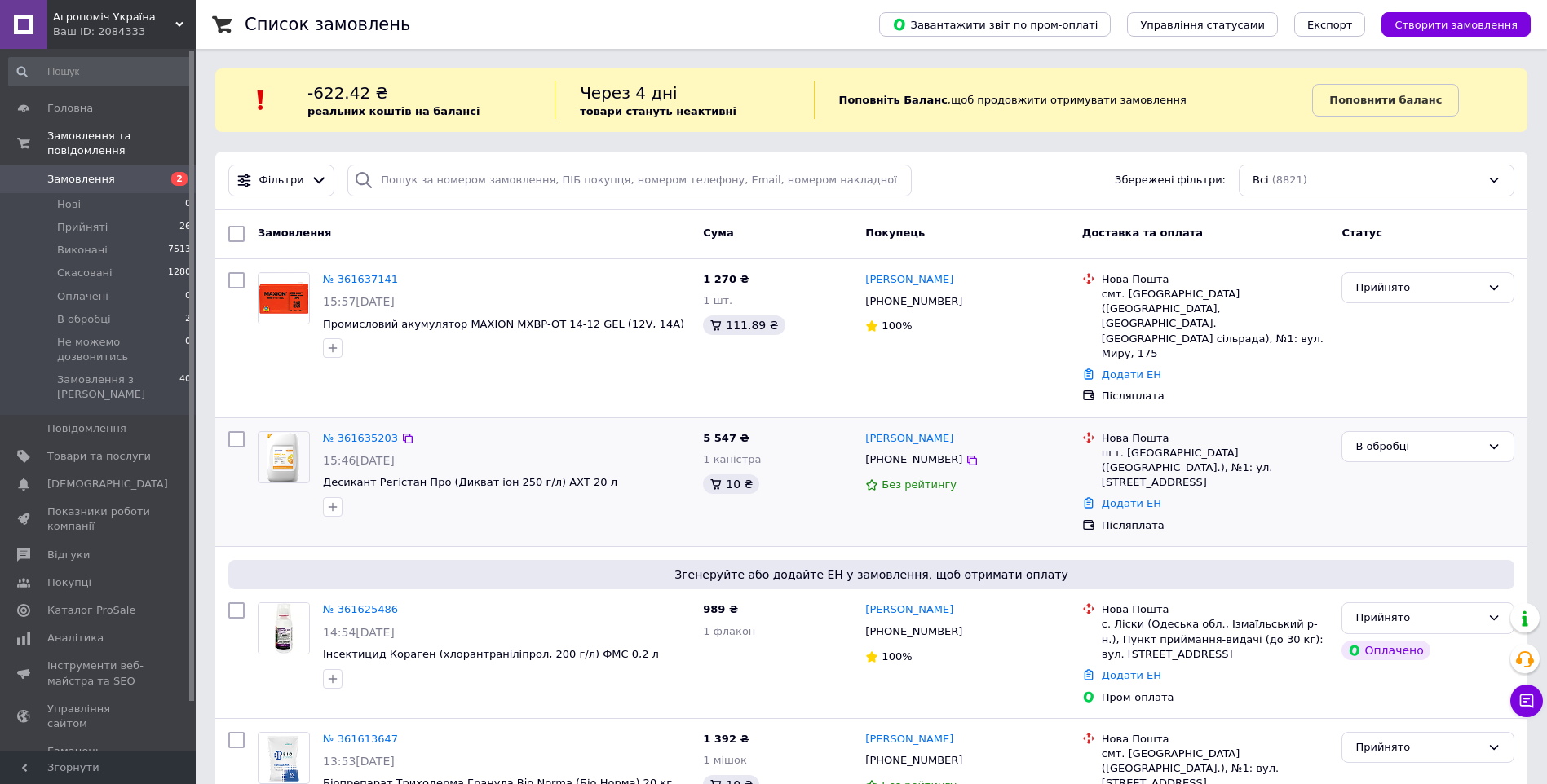
click at [358, 432] on link "№ 361635203" at bounding box center [361, 438] width 75 height 12
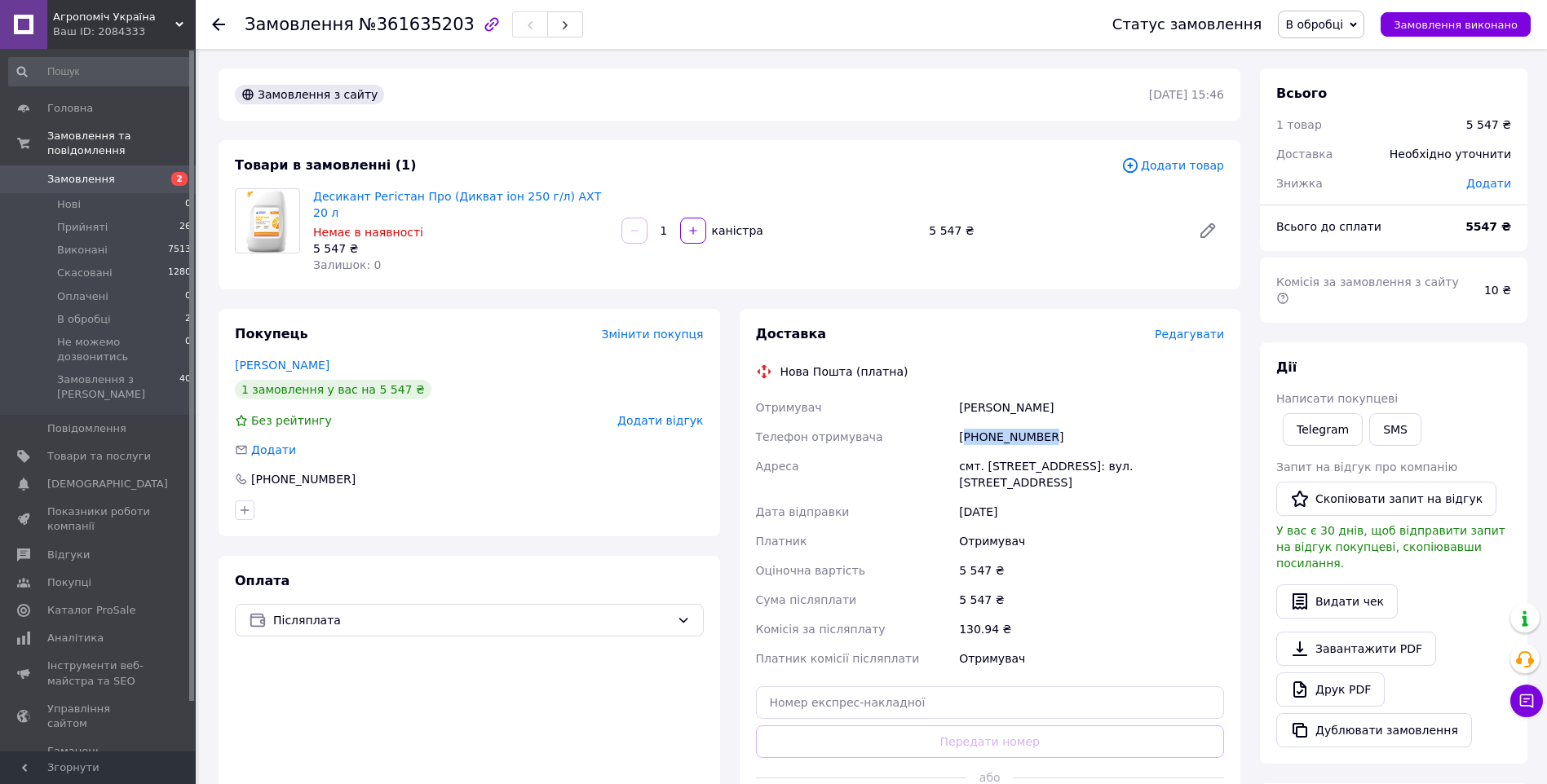
drag, startPoint x: 1043, startPoint y: 414, endPoint x: 967, endPoint y: 420, distance: 76.2
click at [967, 423] on div "[PHONE_NUMBER]" at bounding box center [1092, 437] width 272 height 30
copy div "380978717981"
click at [1324, 29] on span "В обробці" at bounding box center [1313, 24] width 58 height 13
click at [1349, 57] on li "Прийнято" at bounding box center [1355, 57] width 154 height 25
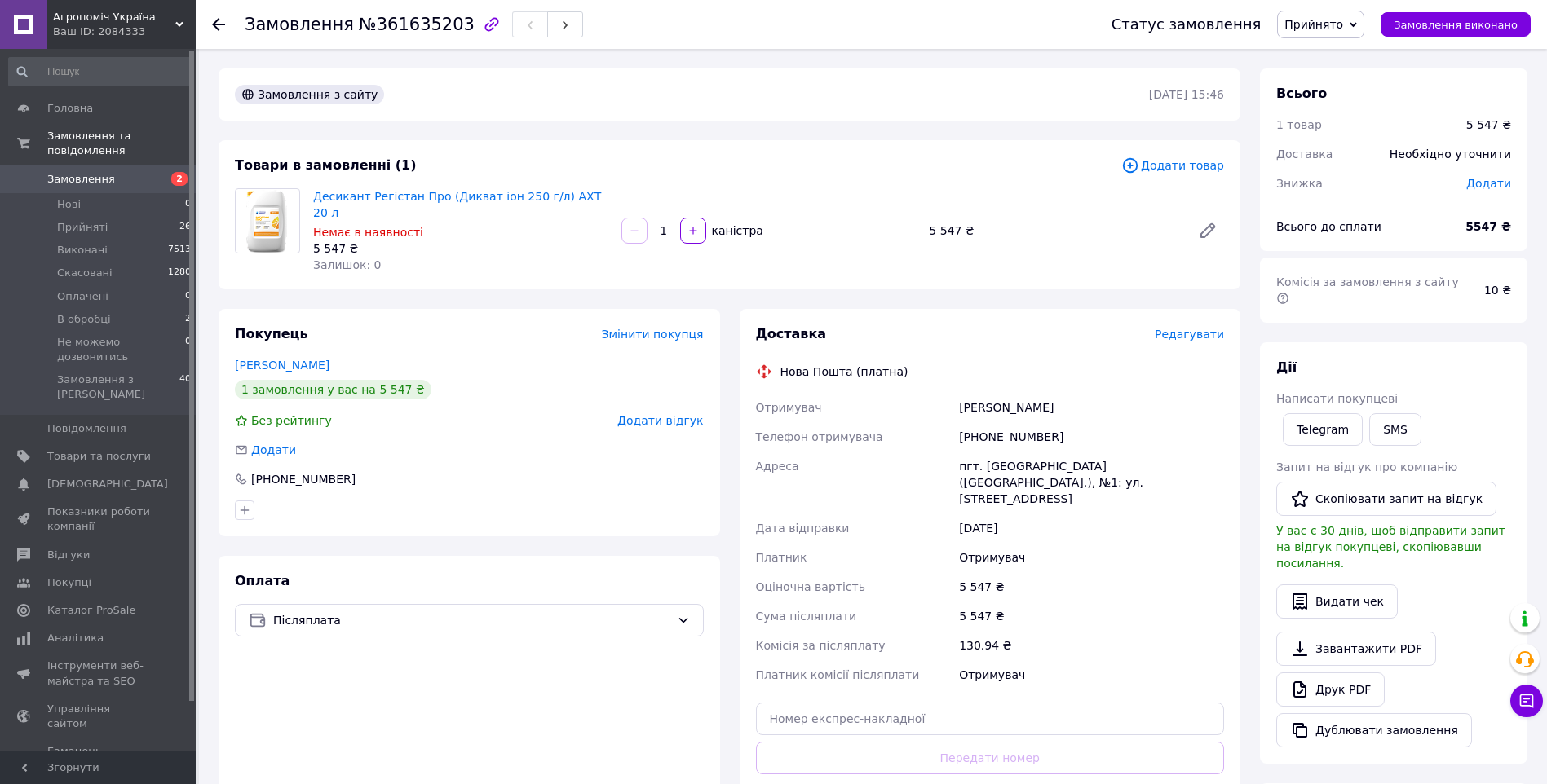
drag, startPoint x: 1063, startPoint y: 397, endPoint x: 959, endPoint y: 388, distance: 104.4
click at [959, 393] on div "Умбетов Талгат" at bounding box center [1092, 408] width 272 height 30
copy div "Умбетов Талгат"
drag, startPoint x: 1047, startPoint y: 424, endPoint x: 970, endPoint y: 420, distance: 77.1
click at [970, 423] on div "[PHONE_NUMBER]" at bounding box center [1092, 437] width 272 height 30
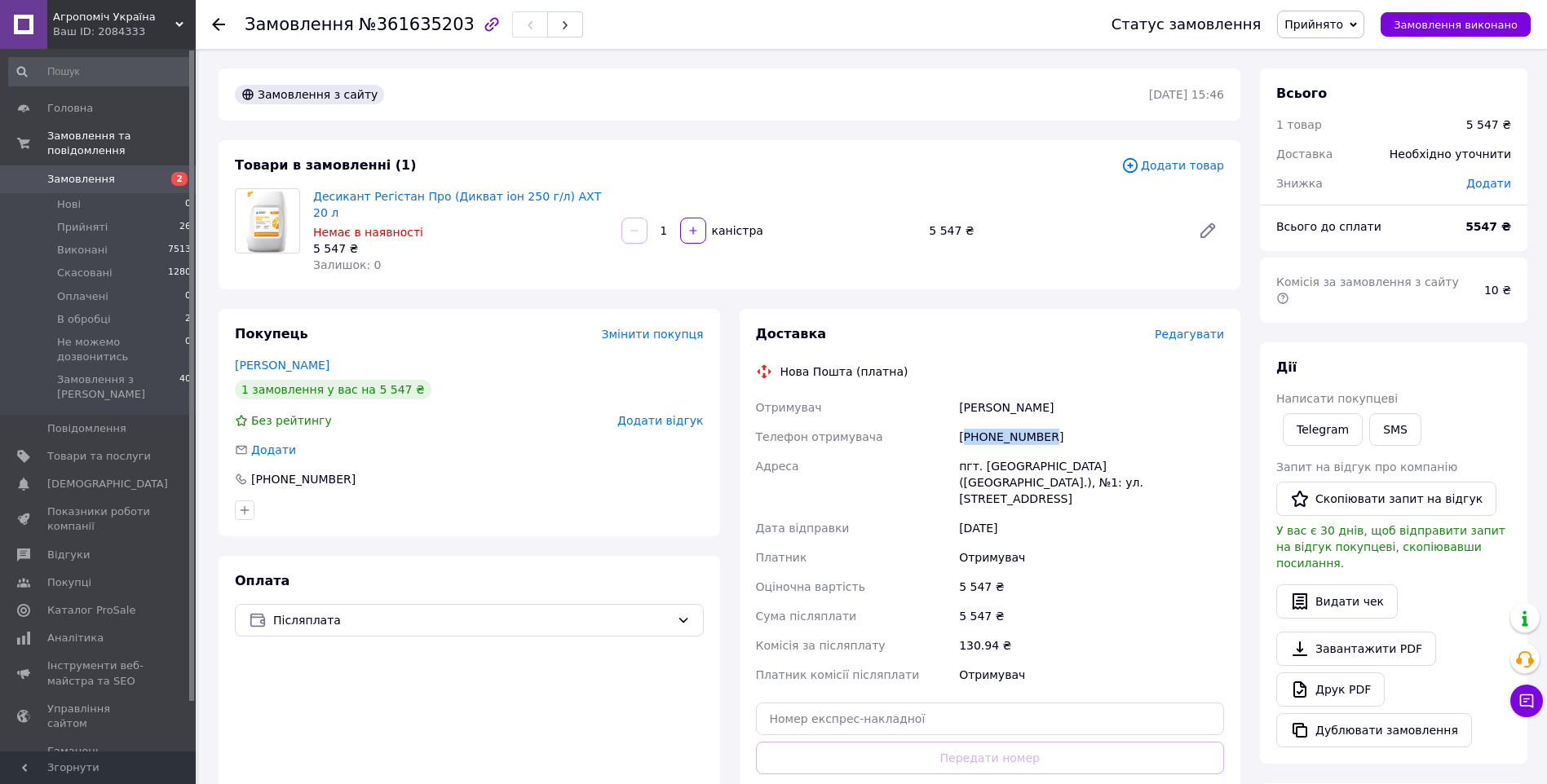
click at [82, 172] on span "Замовлення" at bounding box center [81, 179] width 68 height 15
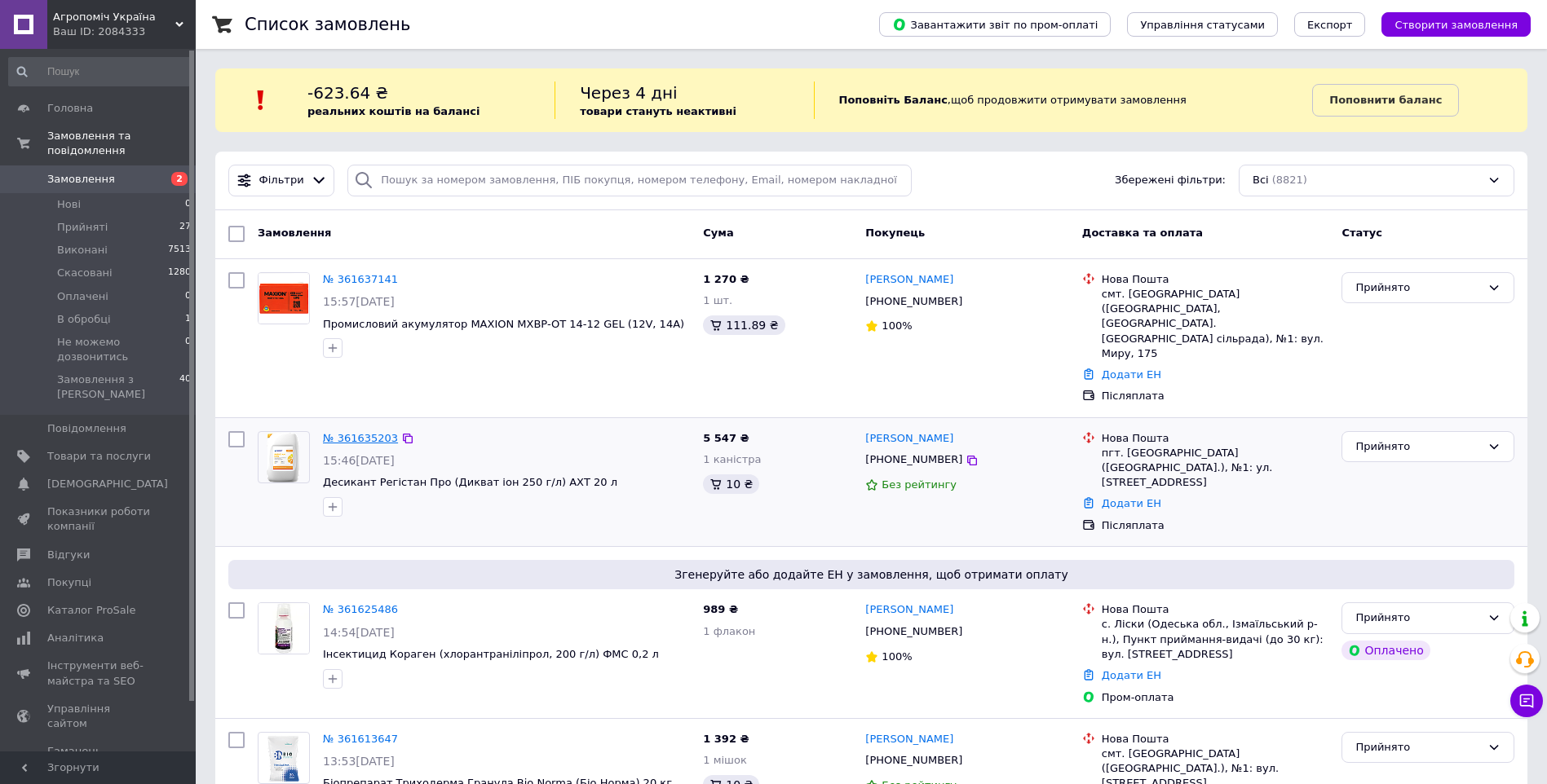
click at [349, 432] on link "№ 361635203" at bounding box center [361, 438] width 75 height 12
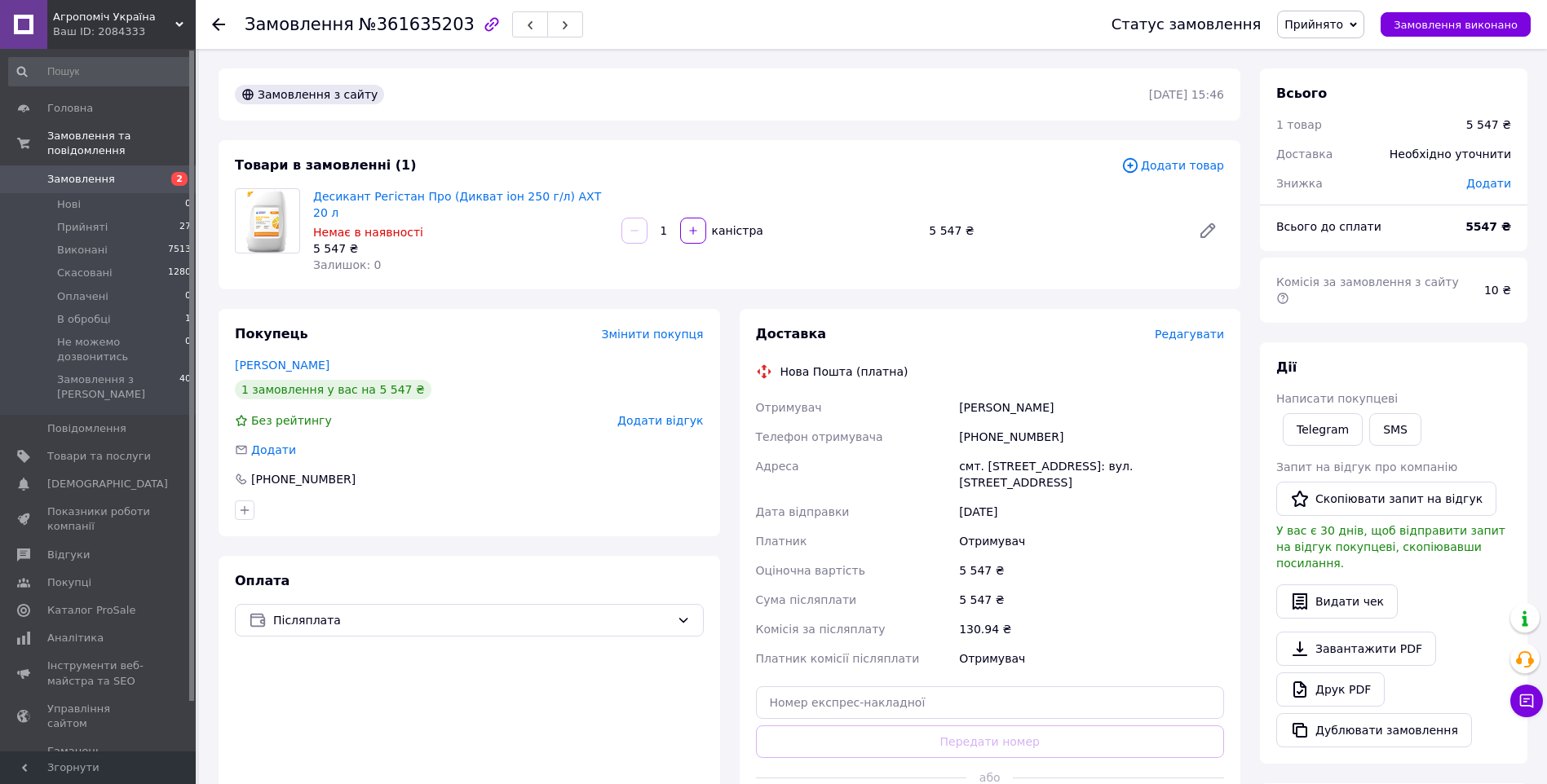
drag, startPoint x: 957, startPoint y: 448, endPoint x: 1046, endPoint y: 473, distance: 92.4
click at [1046, 473] on div "смт. Черняхів (Житомирська обл.), №1: вул. Слобідська, 8" at bounding box center [1092, 474] width 272 height 45
drag, startPoint x: 366, startPoint y: 185, endPoint x: 428, endPoint y: 194, distance: 62.6
click at [429, 196] on div "Десикант Регістан Про (Дикват іон 250 г/л) АХТ 20 л Немає в наявності 5 547 ₴ З…" at bounding box center [460, 230] width 308 height 92
drag, startPoint x: 476, startPoint y: 192, endPoint x: 324, endPoint y: 194, distance: 152.0
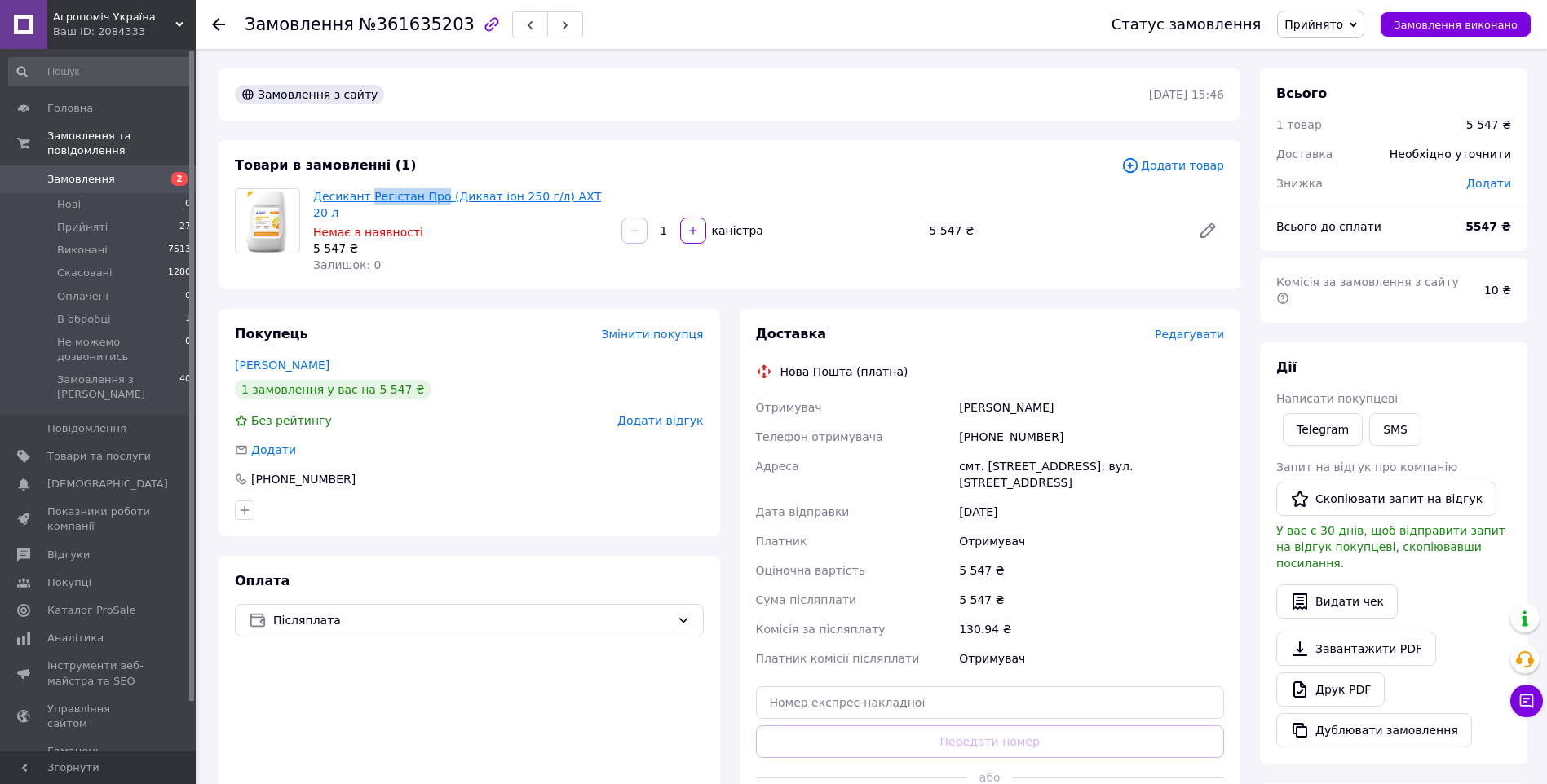
click at [324, 194] on link "Десикант Регістан Про (Дикват іон 250 г/л) АХТ 20 л" at bounding box center [457, 205] width 288 height 30
click at [107, 172] on span "Замовлення" at bounding box center [99, 179] width 103 height 15
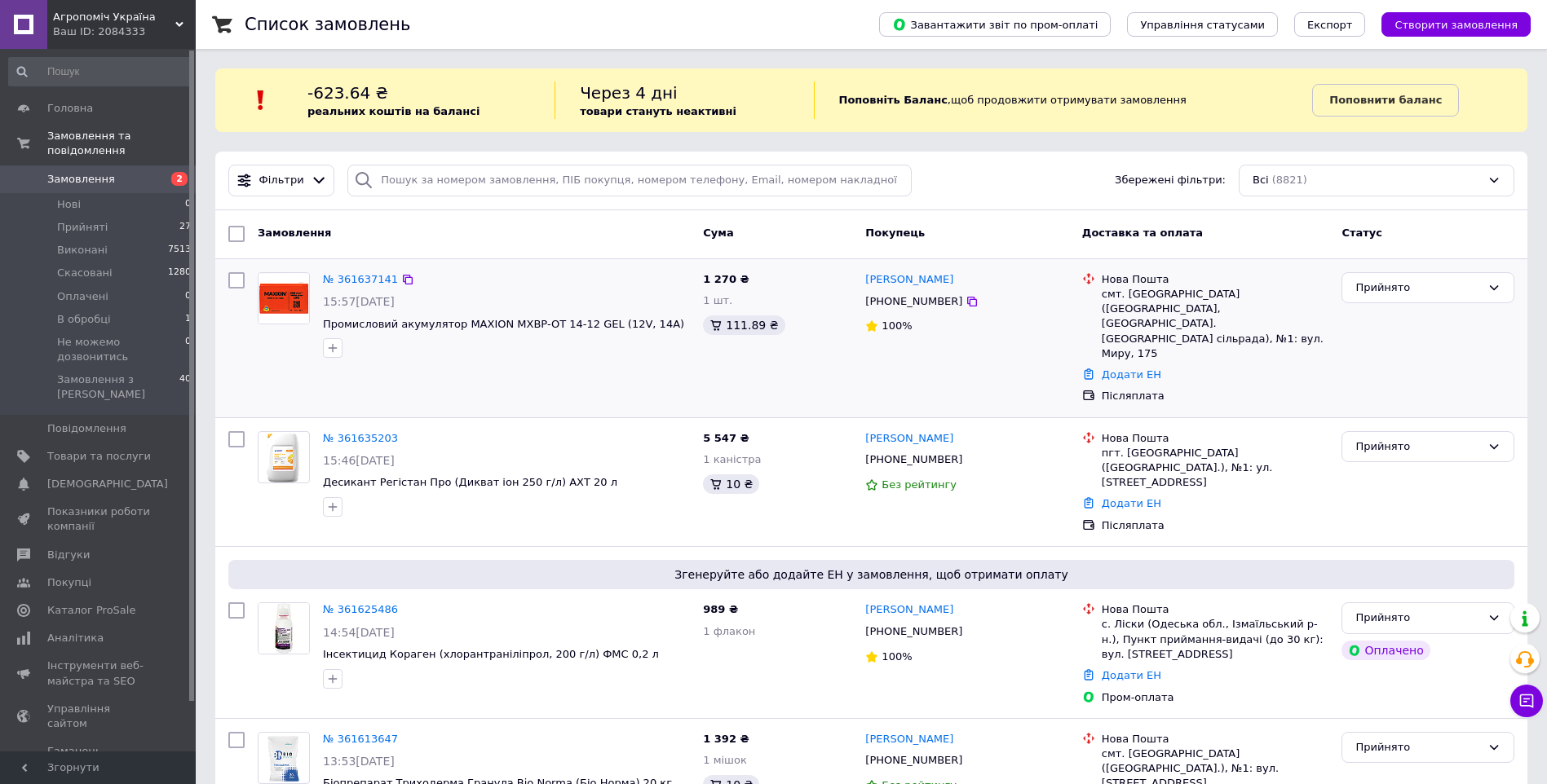
click at [1012, 328] on div "100%" at bounding box center [967, 327] width 203 height 16
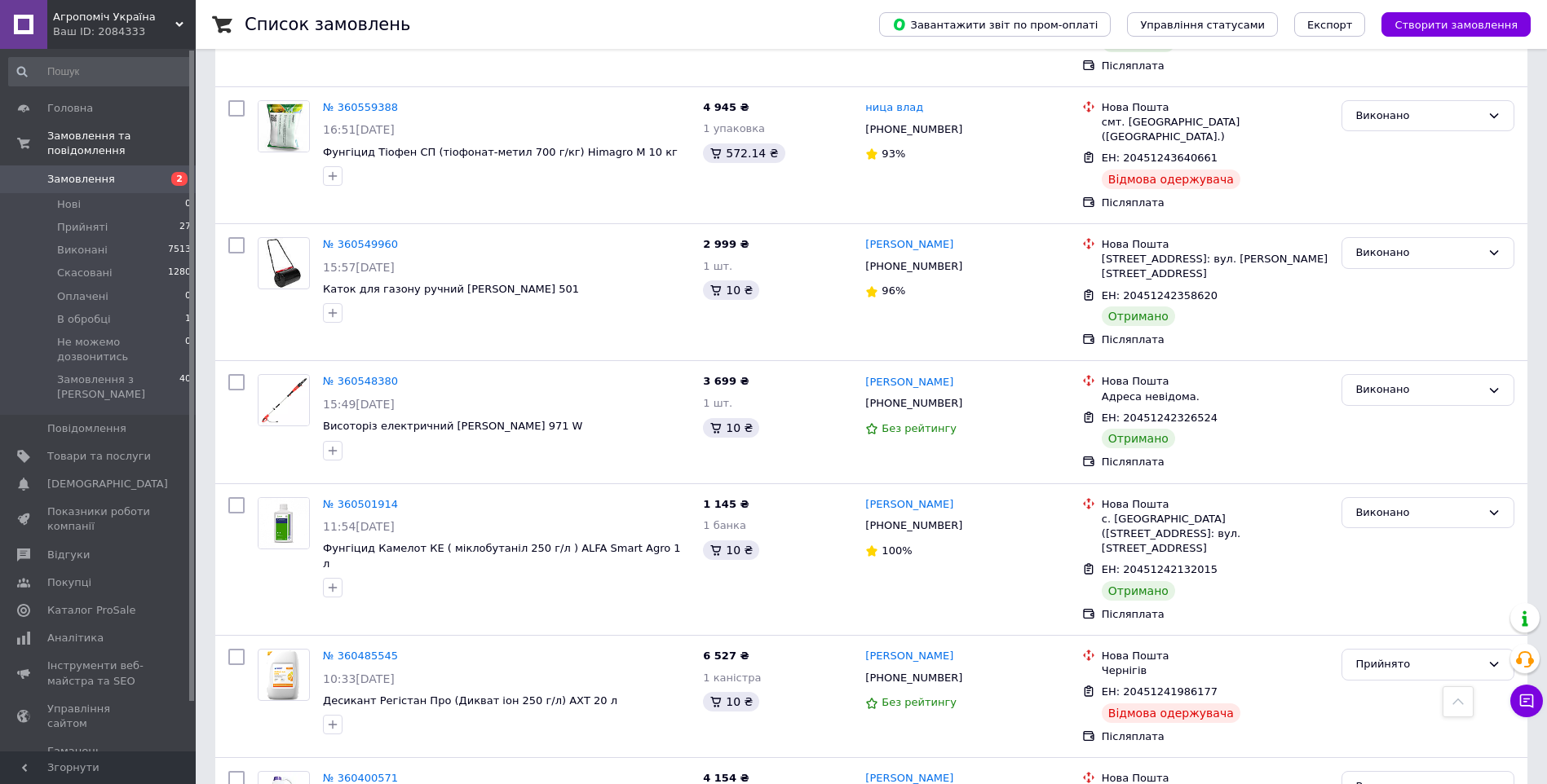
scroll to position [8312, 0]
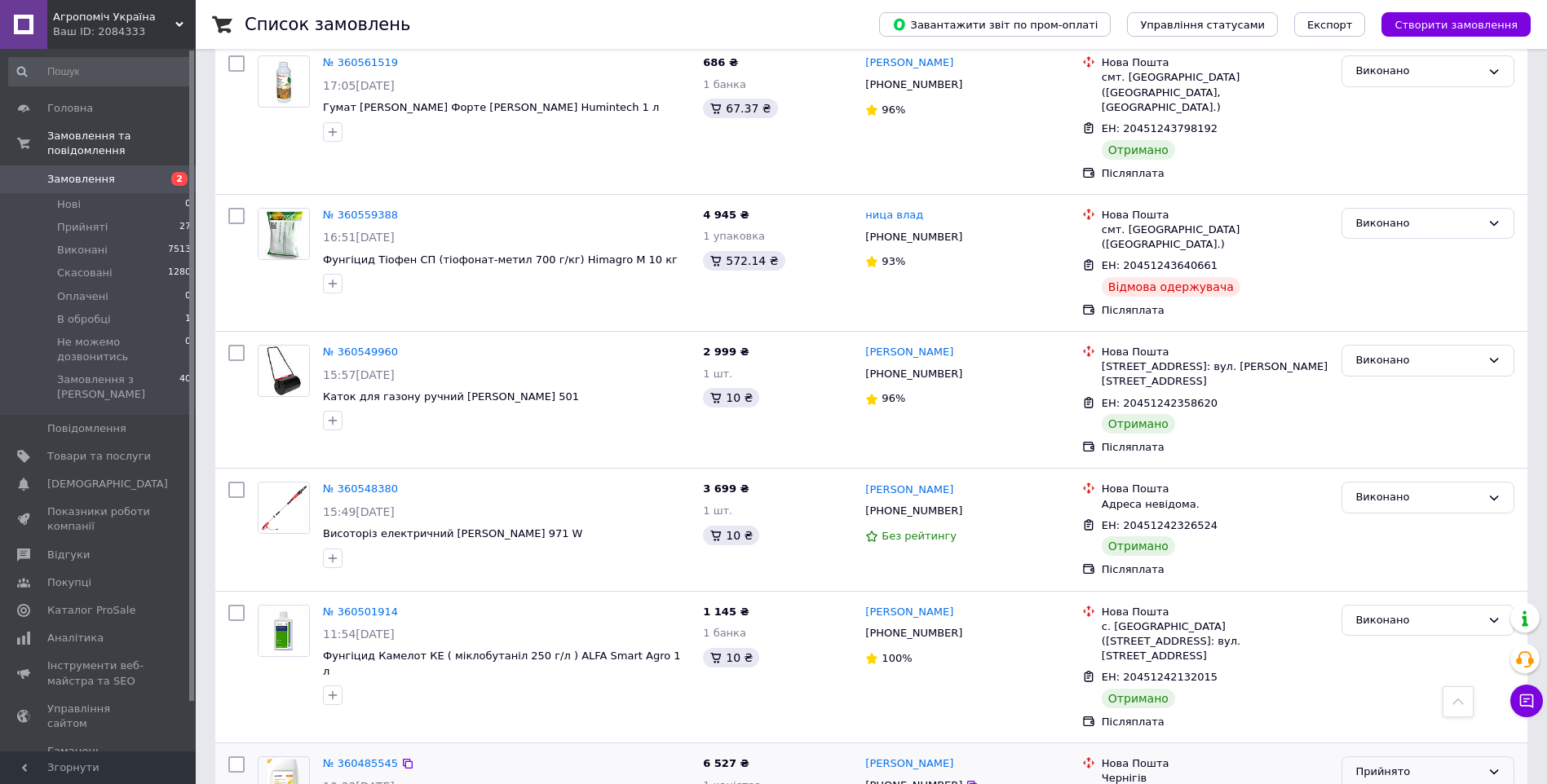
click at [1429, 763] on div "Прийнято" at bounding box center [1417, 771] width 125 height 17
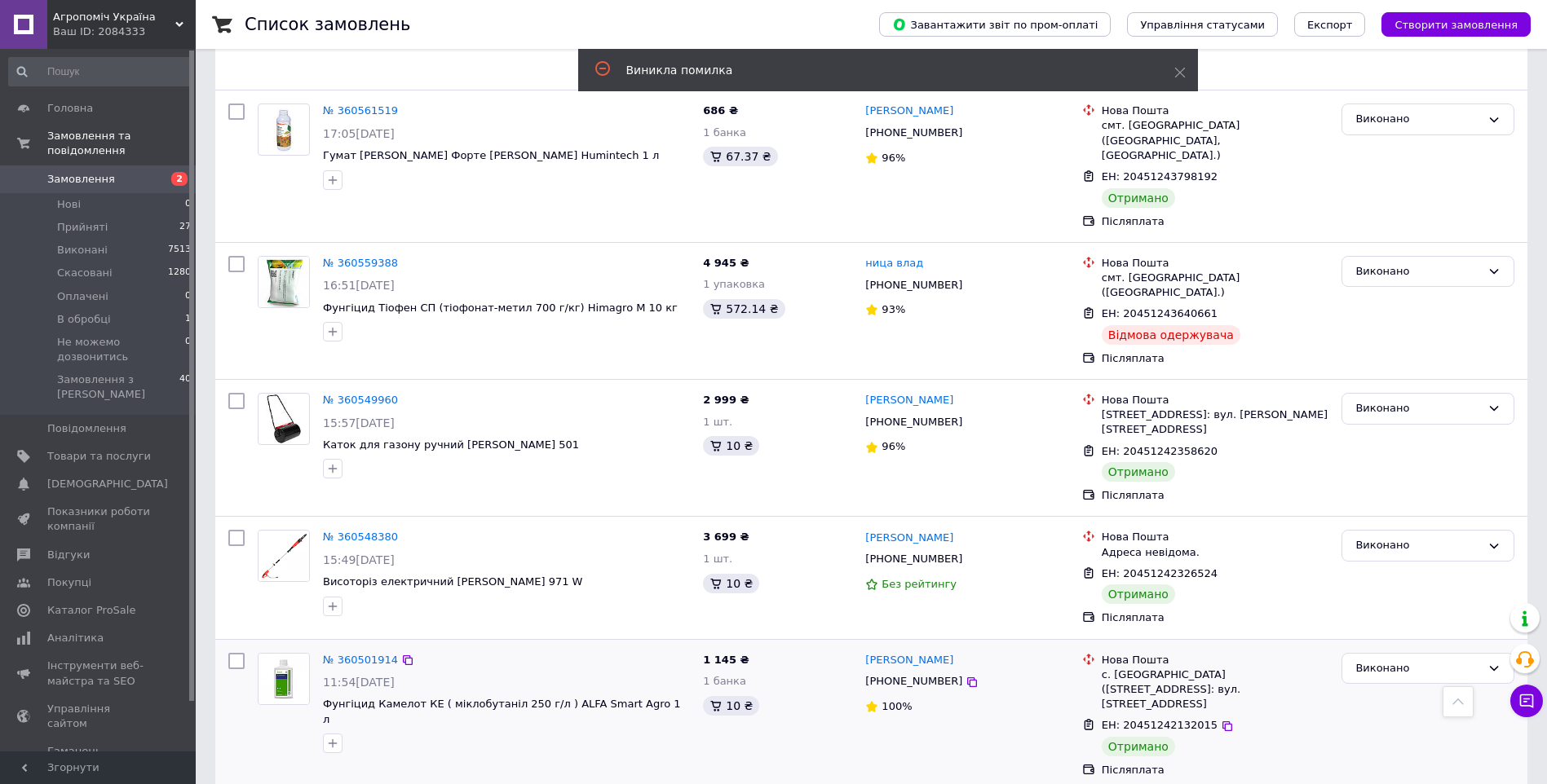
scroll to position [8231, 0]
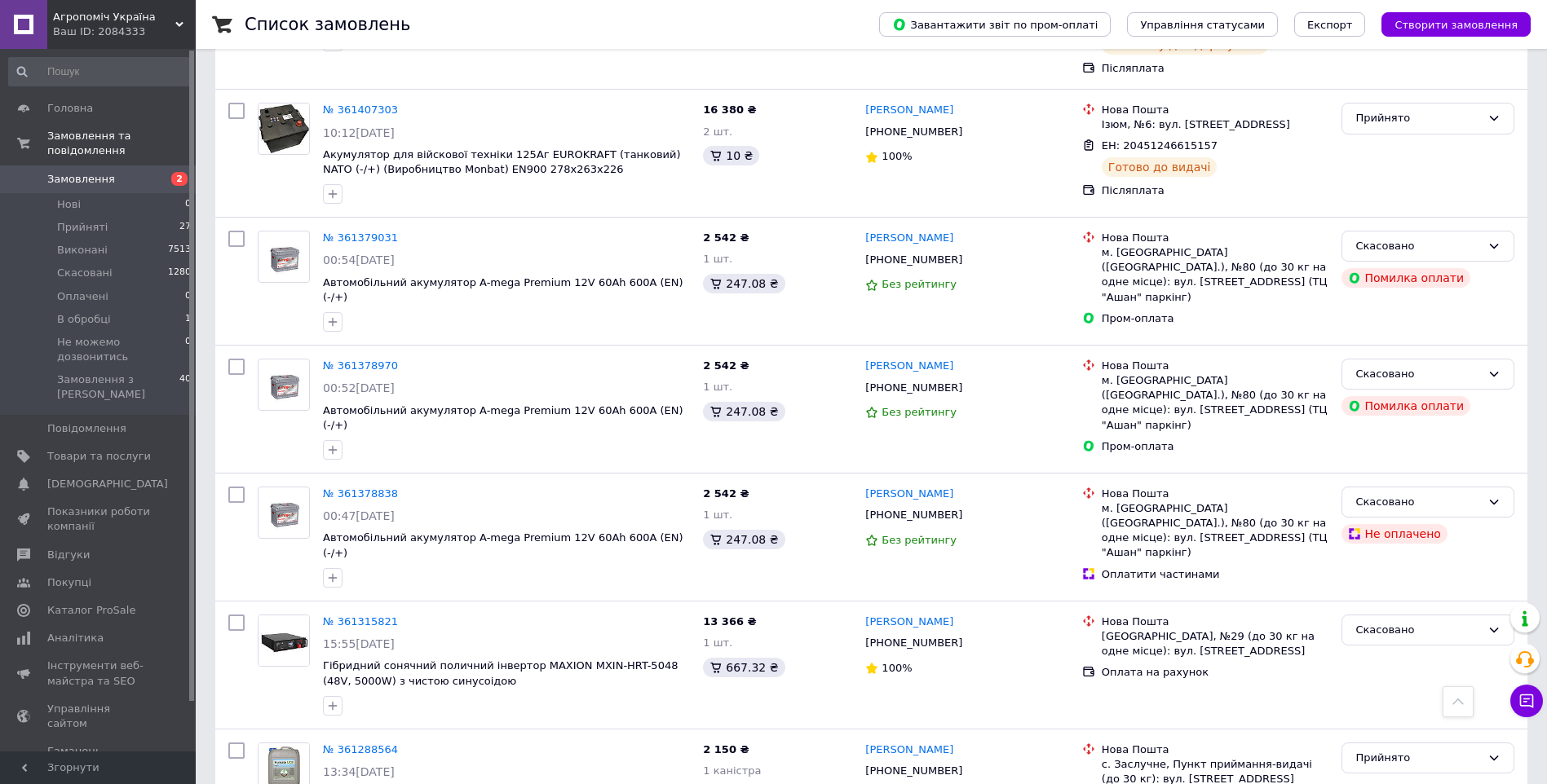
scroll to position [2852, 0]
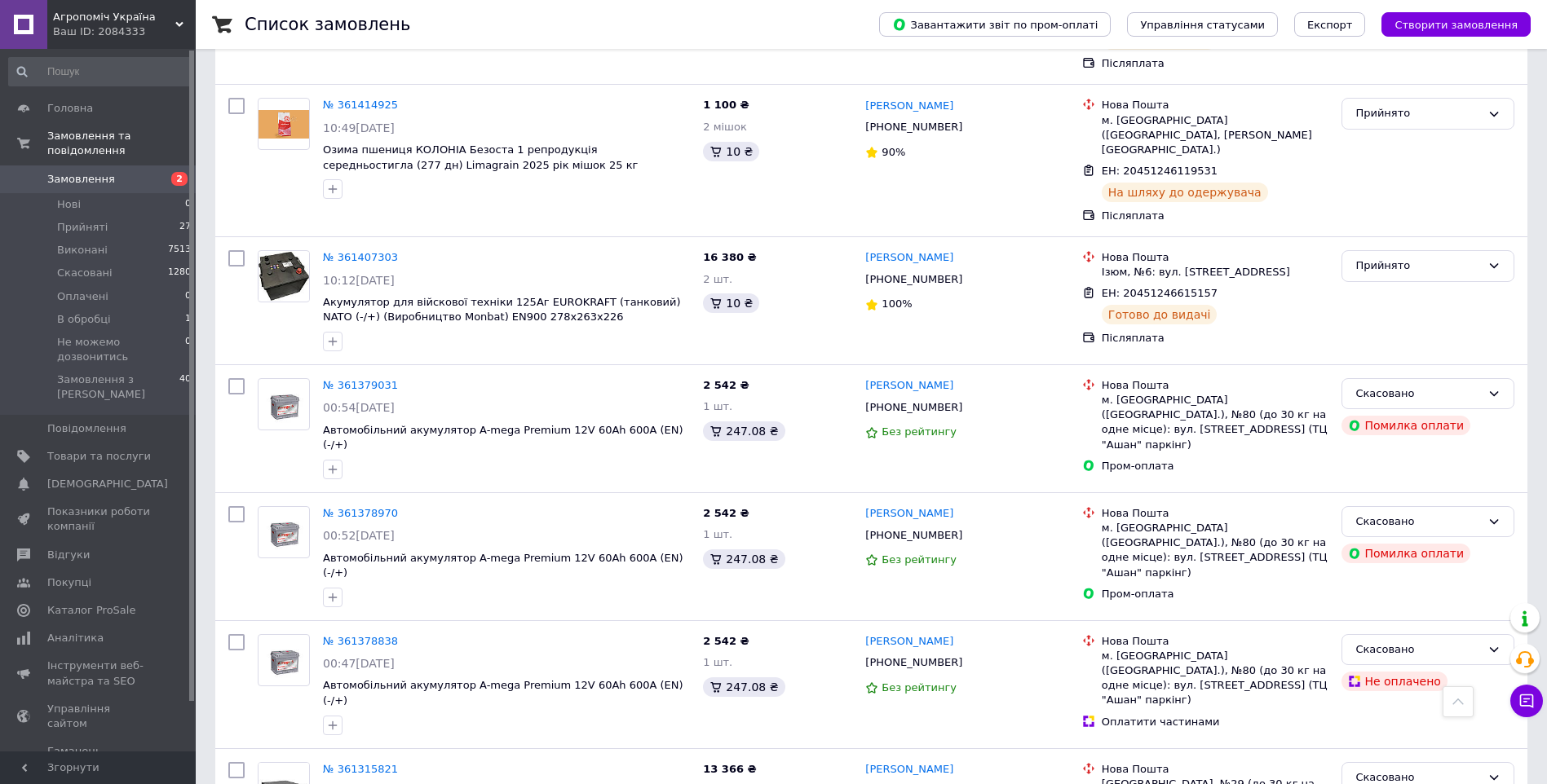
click at [100, 172] on span "Замовлення" at bounding box center [81, 179] width 68 height 15
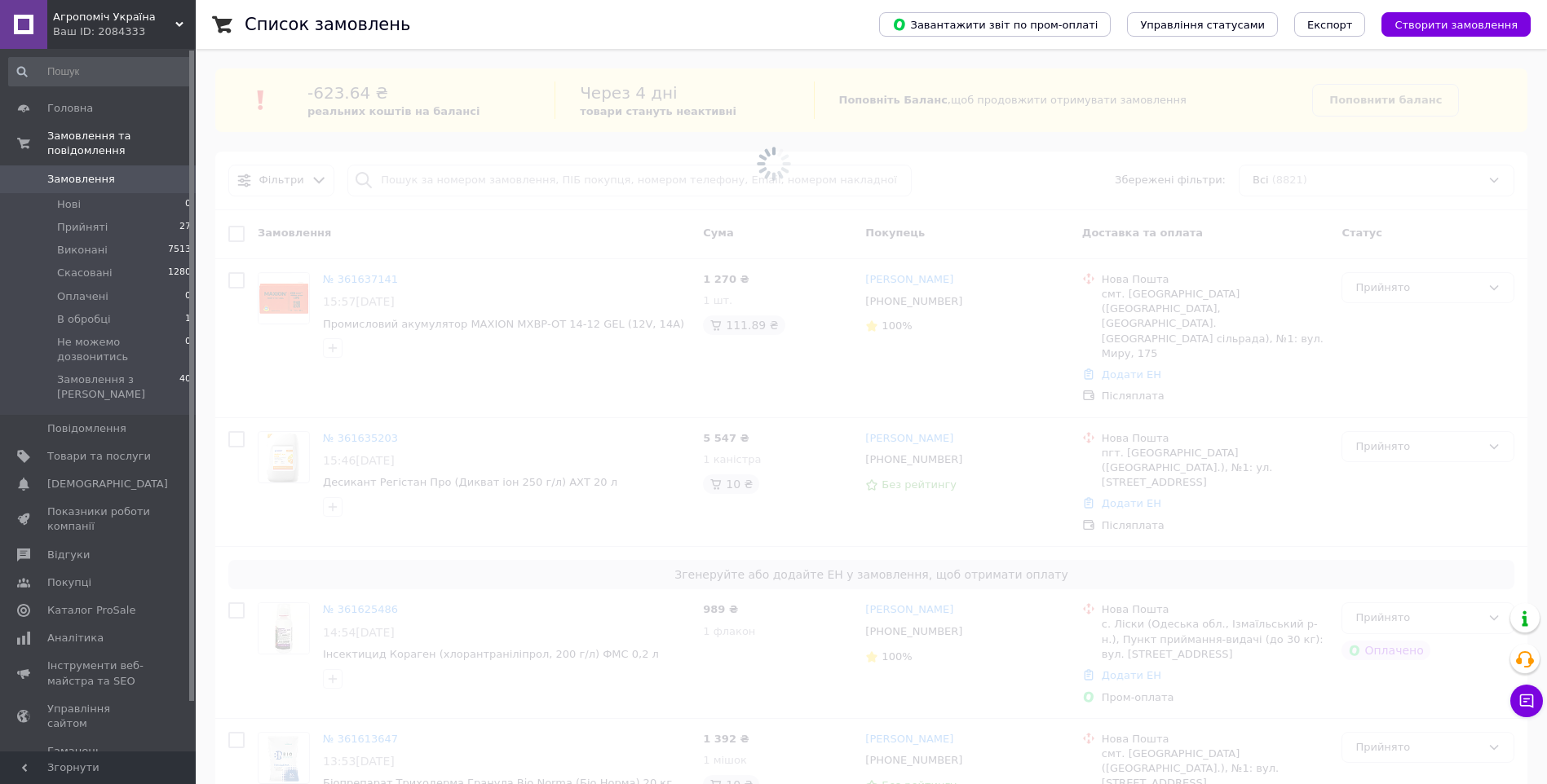
scroll to position [2852, 0]
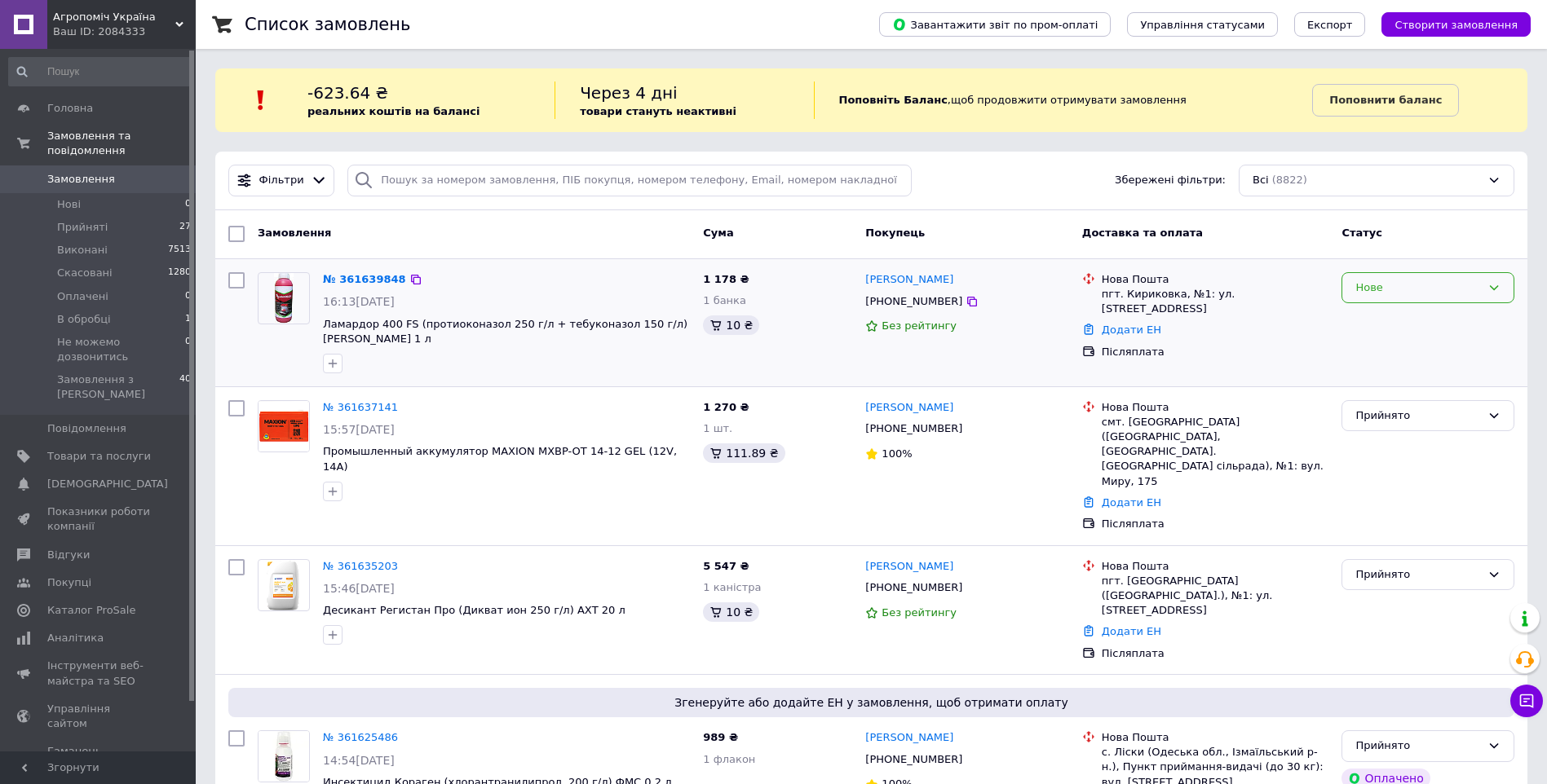
drag, startPoint x: 1368, startPoint y: 278, endPoint x: 1374, endPoint y: 288, distance: 11.7
click at [1370, 278] on div "Нове" at bounding box center [1427, 288] width 172 height 32
click at [1387, 431] on li "В обробці" at bounding box center [1428, 441] width 171 height 31
click at [353, 276] on link "№ 361639848" at bounding box center [361, 279] width 75 height 12
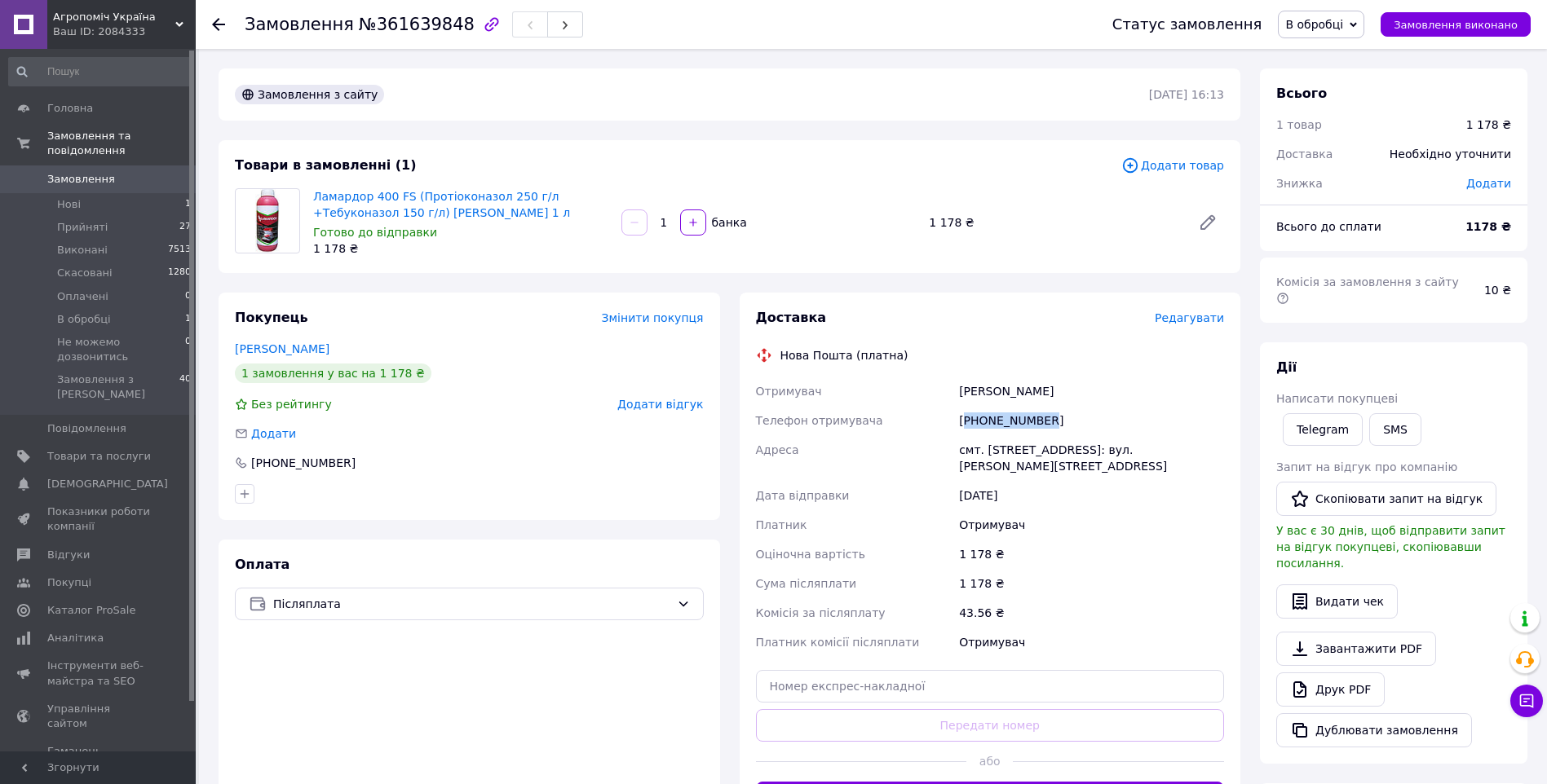
drag, startPoint x: 1043, startPoint y: 415, endPoint x: 967, endPoint y: 420, distance: 76.2
click at [967, 420] on div "+380958558371" at bounding box center [1092, 421] width 272 height 30
copy div "380958558371"
click at [1332, 29] on span "В обробці" at bounding box center [1313, 24] width 58 height 13
click at [1334, 153] on li "Не можемо дозвонитись" at bounding box center [1355, 155] width 154 height 25
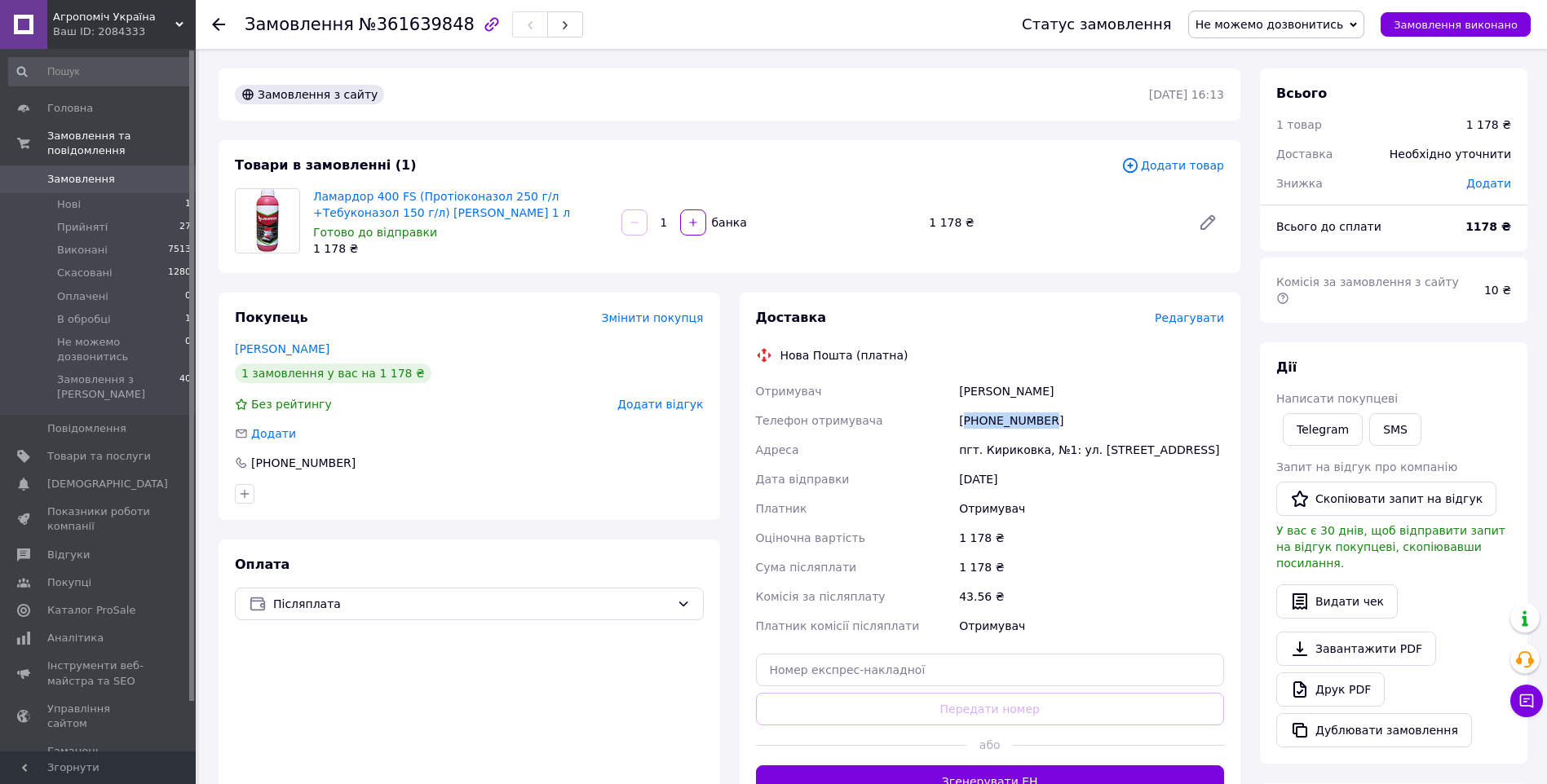
drag, startPoint x: 1049, startPoint y: 418, endPoint x: 966, endPoint y: 423, distance: 83.2
click at [966, 423] on div "+380958558371" at bounding box center [1092, 421] width 272 height 30
copy div "380958558371"
click at [1077, 423] on div "+380958558371" at bounding box center [1092, 421] width 272 height 30
copy div "380958558371"
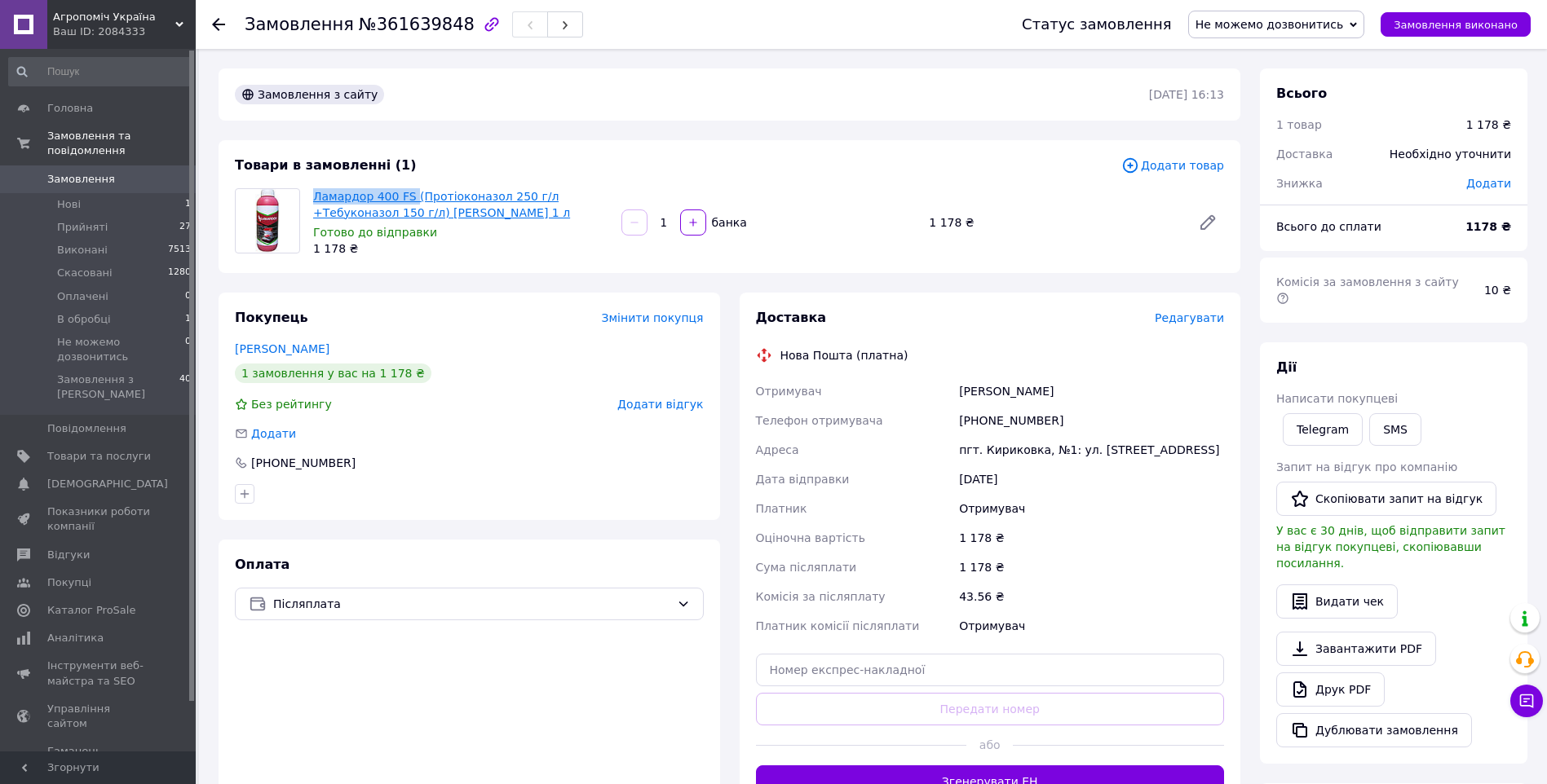
drag, startPoint x: 314, startPoint y: 186, endPoint x: 406, endPoint y: 191, distance: 92.1
click at [406, 191] on div "Ламардор 400 FS (Протіоконазол 250 г/л +Тебуконазол 150 г/л) Баєр Bayer 1 л Гот…" at bounding box center [460, 223] width 308 height 75
copy link "Ламардор 400 FS"
click at [83, 172] on span "Замовлення" at bounding box center [81, 179] width 68 height 15
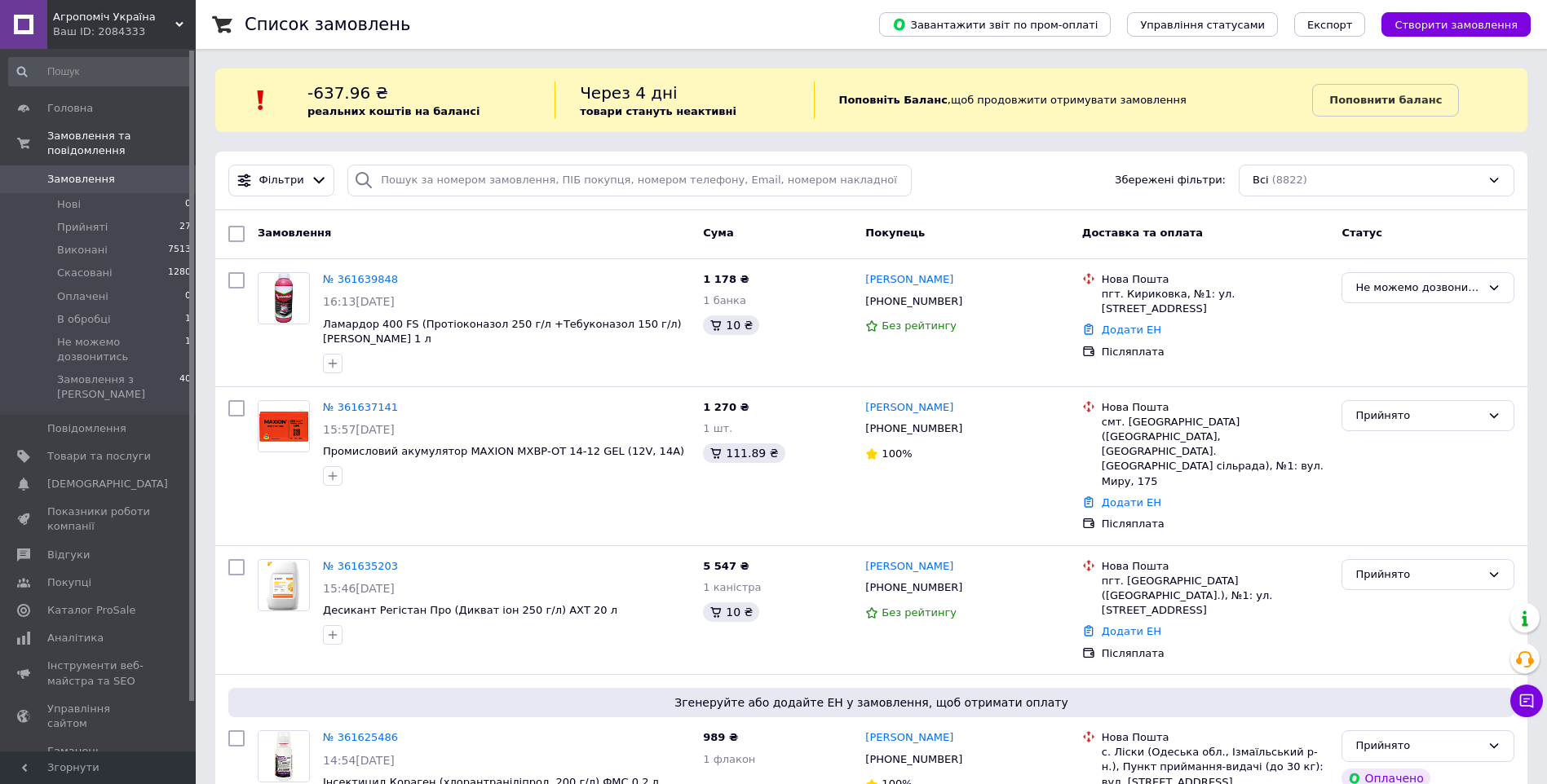
click at [84, 29] on div "Ваш ID: 2084333" at bounding box center [124, 32] width 143 height 15
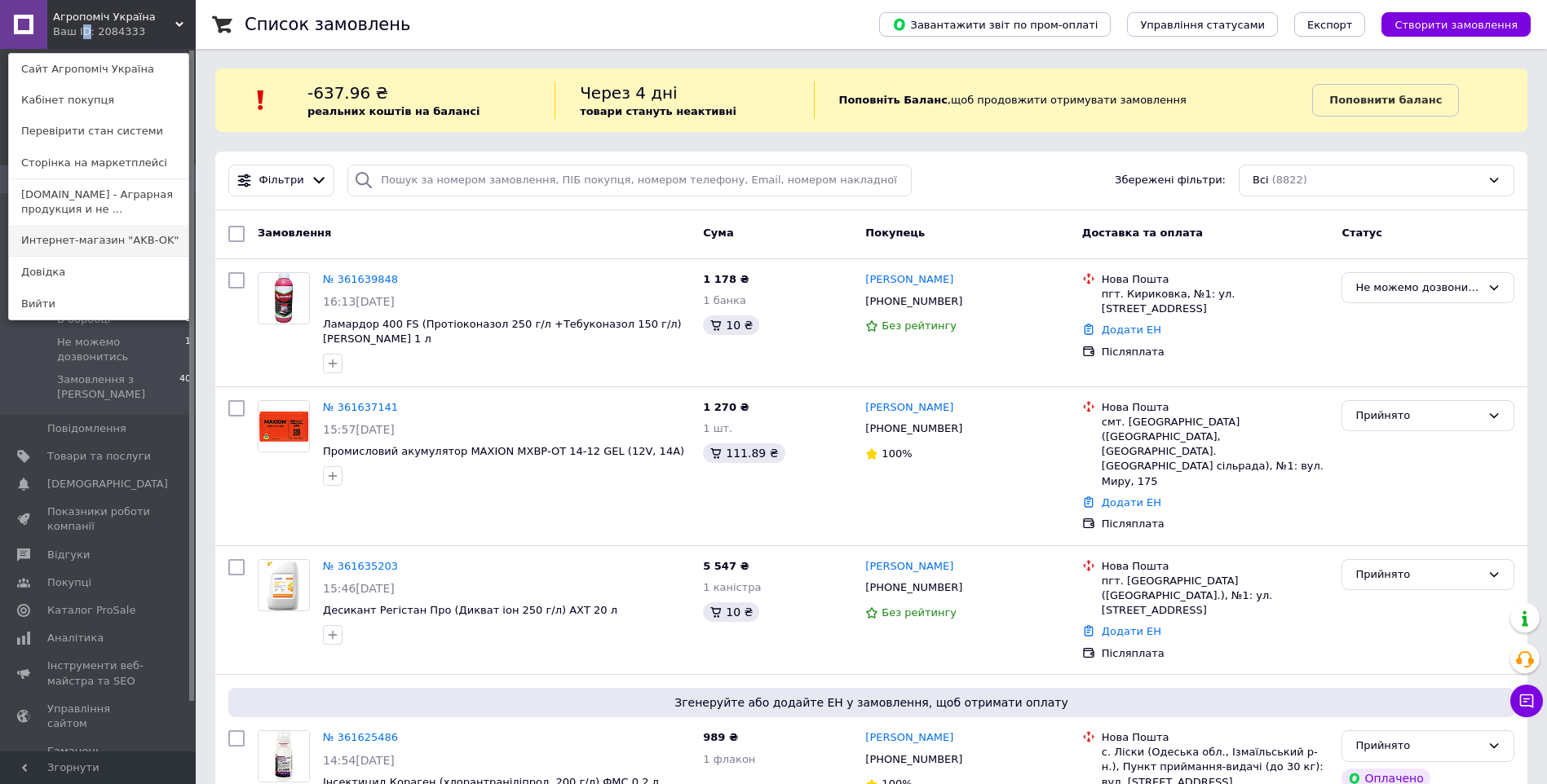
drag, startPoint x: 84, startPoint y: 30, endPoint x: 78, endPoint y: 237, distance: 207.1
click at [78, 237] on link "Интернет-магазин "AKB-OK"" at bounding box center [99, 239] width 179 height 31
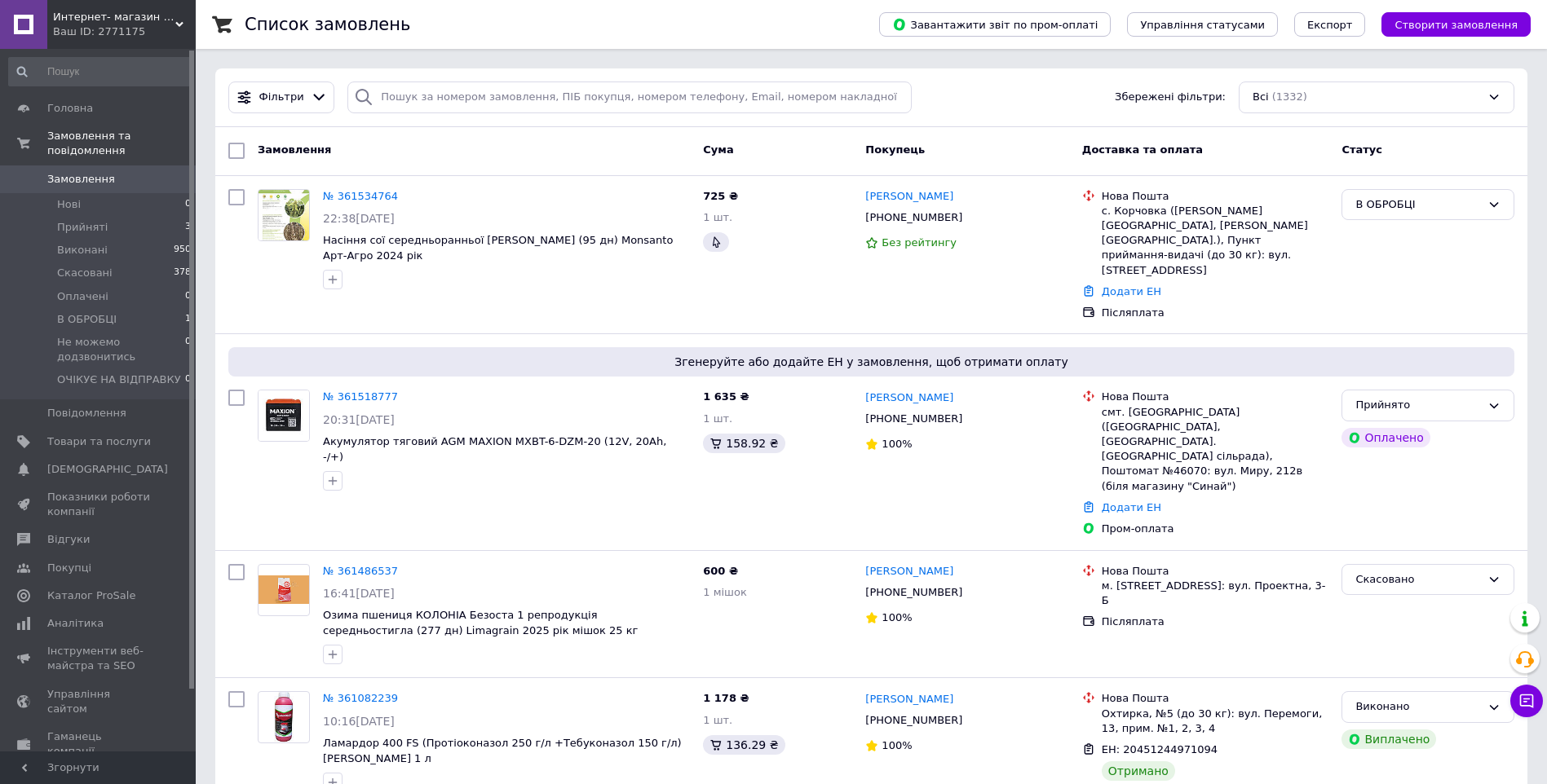
click at [63, 32] on div "Ваш ID: 2771175" at bounding box center [124, 32] width 143 height 15
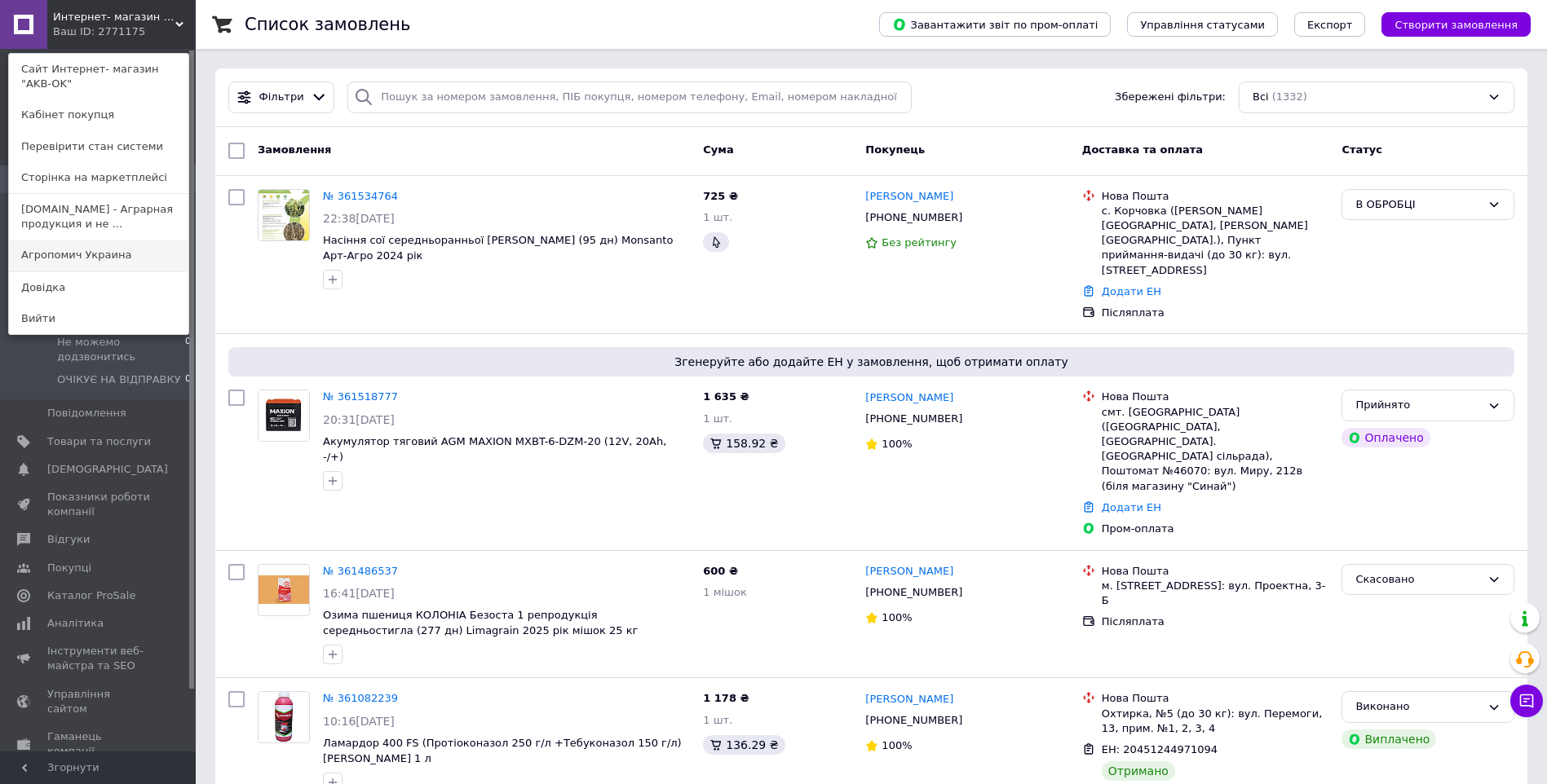
click at [79, 253] on link "Агропомич Украина" at bounding box center [99, 254] width 179 height 31
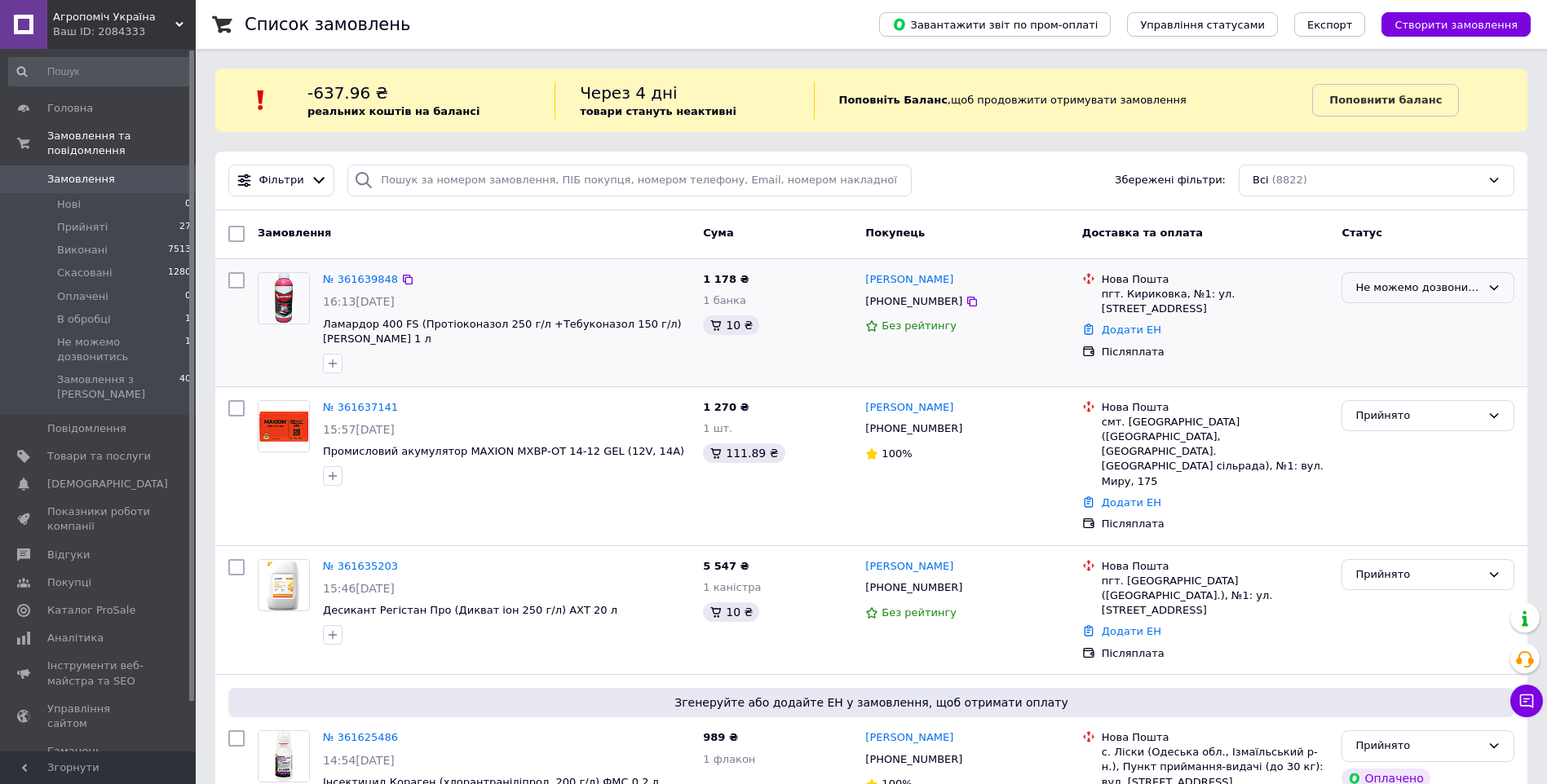
drag, startPoint x: 1395, startPoint y: 280, endPoint x: 1398, endPoint y: 301, distance: 21.2
click at [1395, 280] on div "Не можемо дозвонитись" at bounding box center [1417, 288] width 125 height 17
click at [1396, 315] on li "Прийнято" at bounding box center [1428, 321] width 171 height 31
click at [336, 281] on link "№ 361639848" at bounding box center [361, 279] width 75 height 12
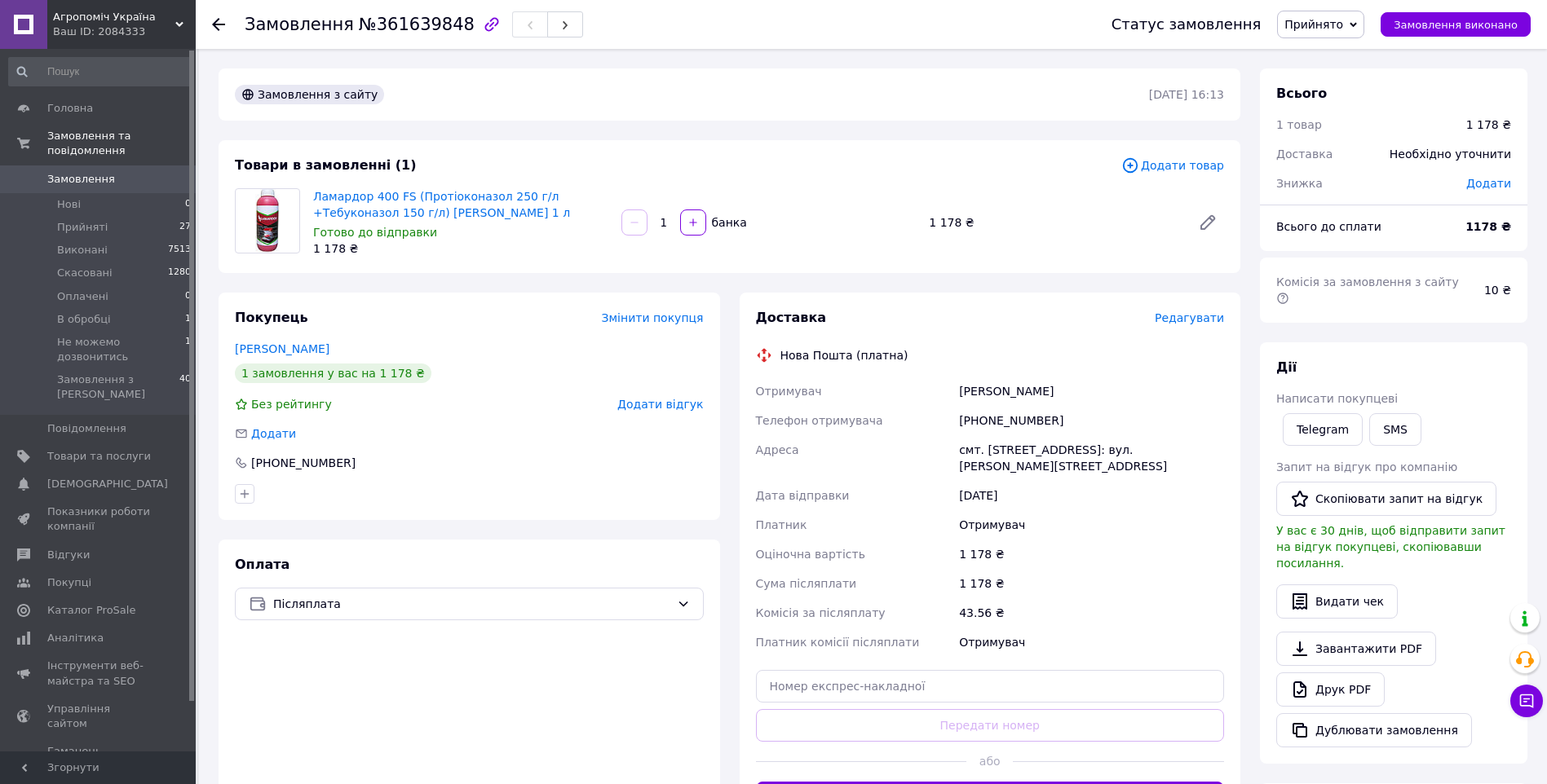
drag, startPoint x: 1064, startPoint y: 389, endPoint x: 955, endPoint y: 394, distance: 109.1
click at [955, 394] on div "Отримувач [PERSON_NAME][GEOGRAPHIC_DATA] Телефон отримувача [PHONE_NUMBER] [GEO…" at bounding box center [990, 516] width 475 height 281
copy div "Отримувач [PERSON_NAME]"
drag, startPoint x: 1043, startPoint y: 427, endPoint x: 969, endPoint y: 422, distance: 74.2
click at [969, 422] on div "[PHONE_NUMBER]" at bounding box center [1092, 421] width 272 height 30
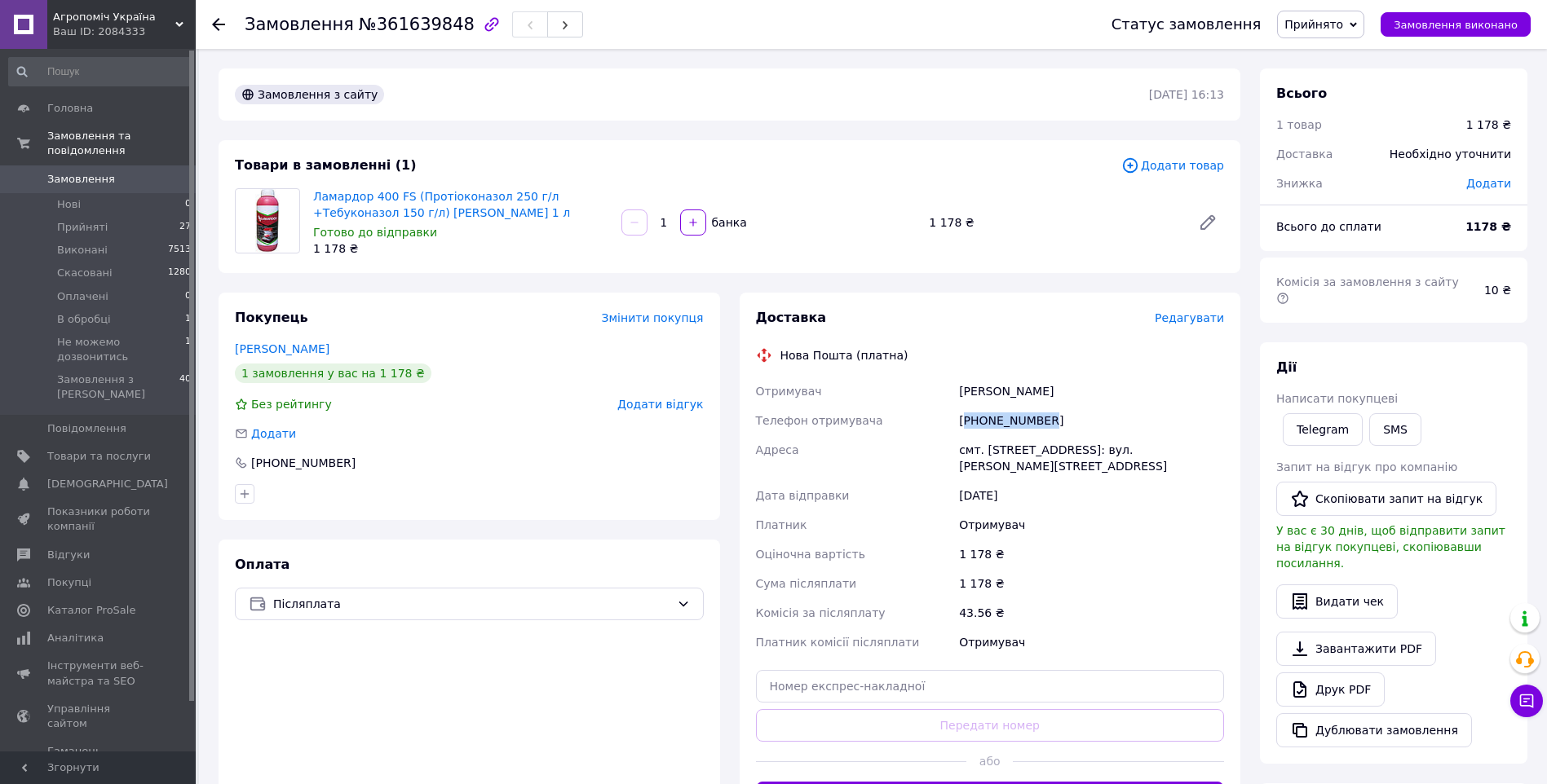
copy div "380958558371"
drag, startPoint x: 950, startPoint y: 439, endPoint x: 1172, endPoint y: 448, distance: 222.2
click at [1172, 448] on div "Отримувач [PERSON_NAME][GEOGRAPHIC_DATA] Телефон отримувача [PHONE_NUMBER] [GEO…" at bounding box center [990, 516] width 475 height 281
click at [1179, 449] on div "смт. [STREET_ADDRESS]: вул. [PERSON_NAME][STREET_ADDRESS]" at bounding box center [1092, 458] width 272 height 45
drag, startPoint x: 1177, startPoint y: 448, endPoint x: 962, endPoint y: 450, distance: 215.0
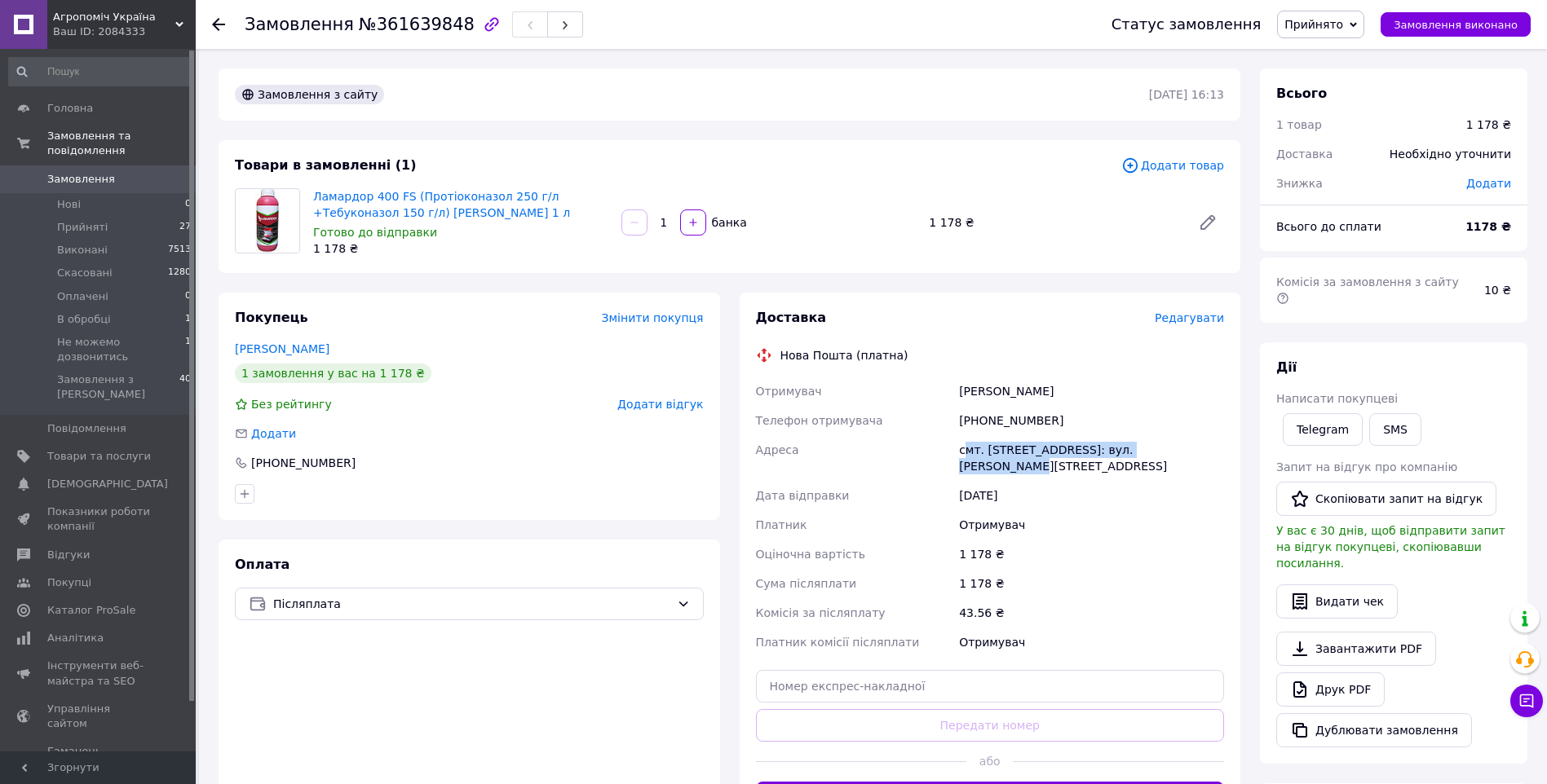
click at [962, 451] on div "смт. [STREET_ADDRESS]: вул. [PERSON_NAME][STREET_ADDRESS]" at bounding box center [1092, 458] width 272 height 45
click at [1126, 481] on div "[DATE]" at bounding box center [1092, 495] width 272 height 30
drag, startPoint x: 1219, startPoint y: 443, endPoint x: 962, endPoint y: 453, distance: 257.2
click at [962, 453] on div "смт. [STREET_ADDRESS]: вул. [PERSON_NAME][STREET_ADDRESS]" at bounding box center [1092, 458] width 272 height 45
copy div "смт. [STREET_ADDRESS]: вул. [PERSON_NAME][STREET_ADDRESS]"
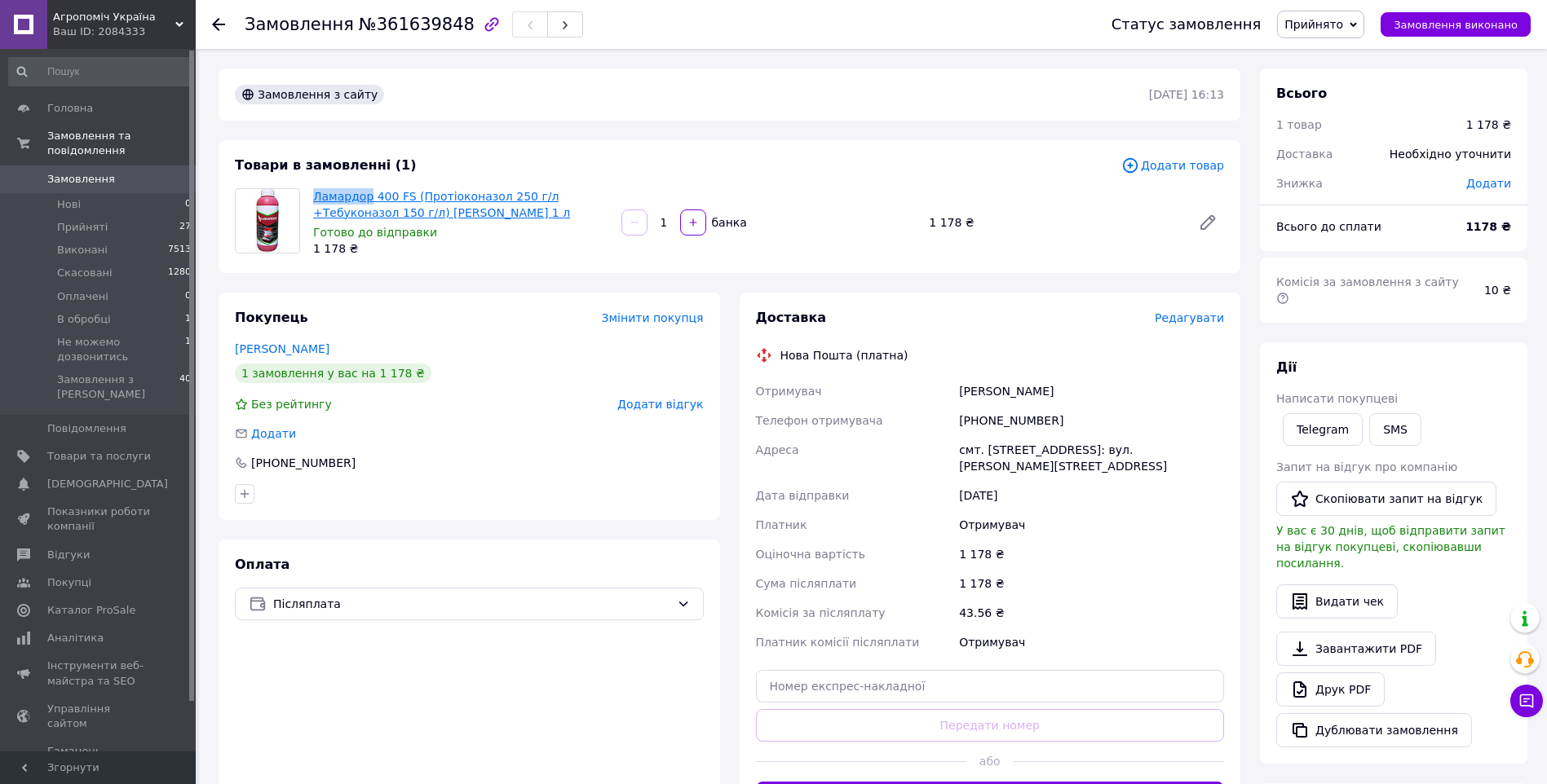
drag, startPoint x: 309, startPoint y: 192, endPoint x: 364, endPoint y: 196, distance: 55.1
click at [364, 196] on div "Ламардор 400 FS (Протіоконазол 250 г/л +Тебуконазол 150 г/л) [PERSON_NAME] 1 л …" at bounding box center [460, 223] width 308 height 75
copy link "Ламардор"
click at [97, 172] on span "Замовлення" at bounding box center [81, 179] width 68 height 15
